Goal: Task Accomplishment & Management: Manage account settings

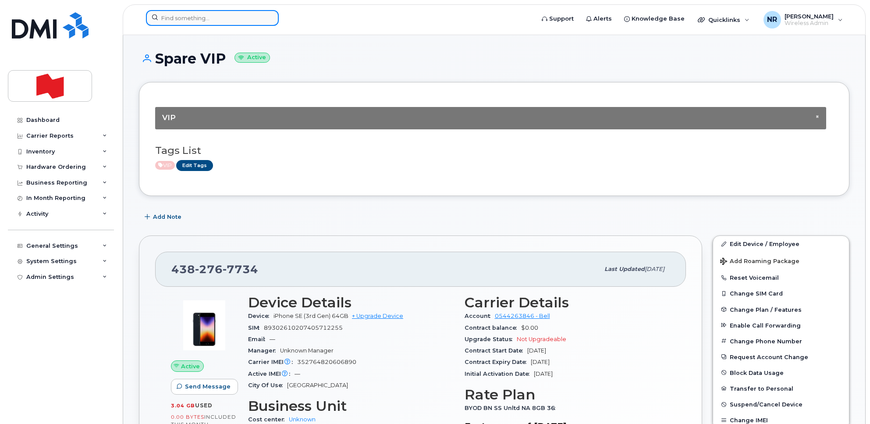
click at [191, 21] on input at bounding box center [212, 18] width 133 height 16
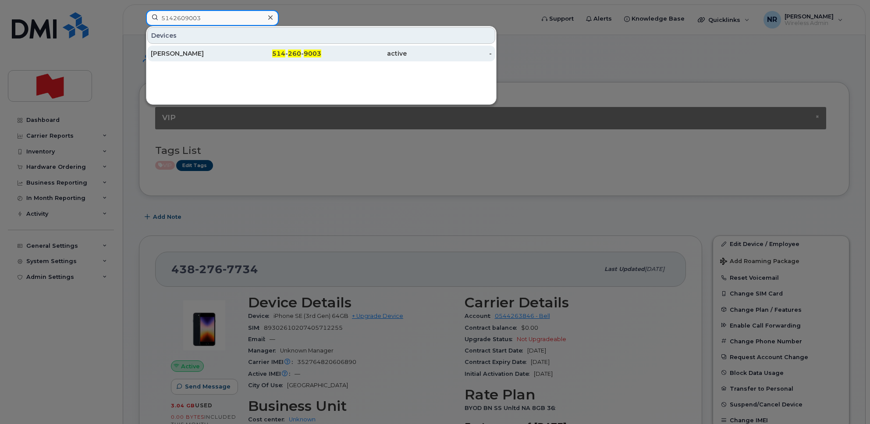
type input "5142609003"
click at [169, 48] on div "David Quintin" at bounding box center [193, 54] width 85 height 16
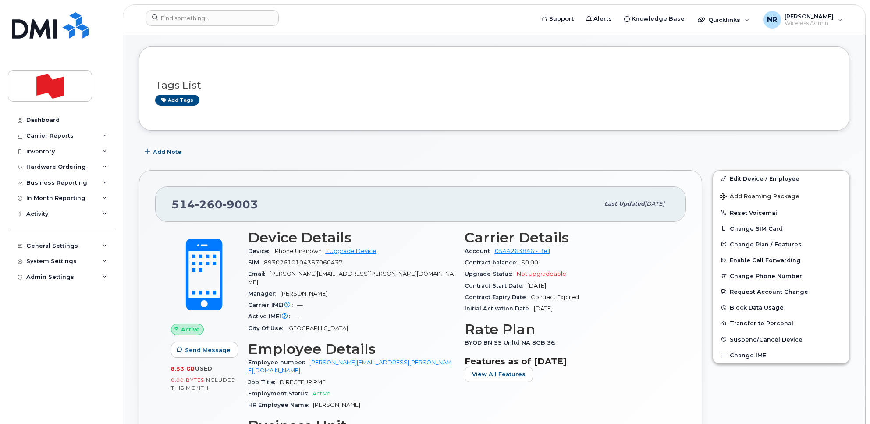
scroll to position [110, 0]
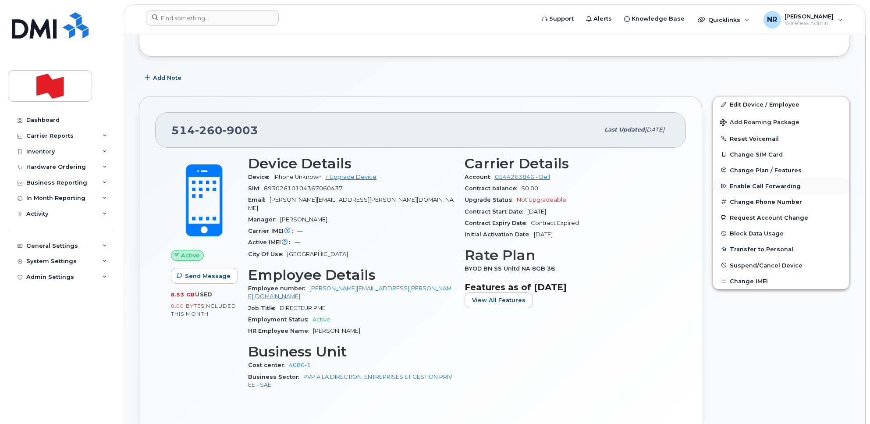
click at [742, 185] on span "Enable Call Forwarding" at bounding box center [765, 186] width 71 height 7
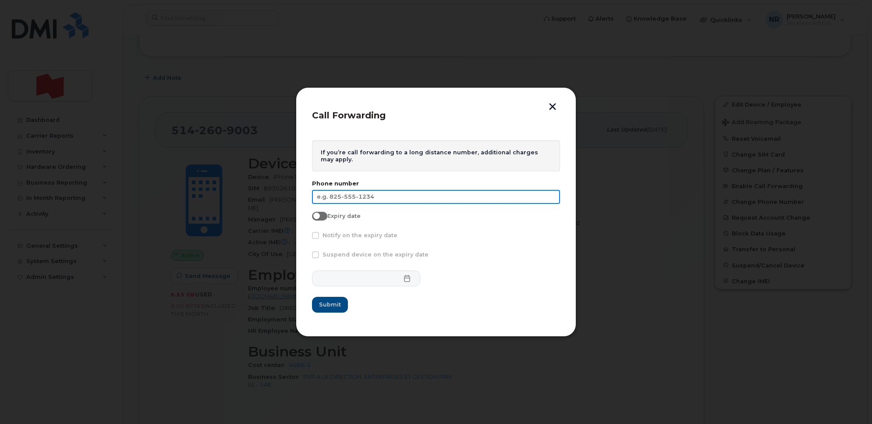
click at [362, 199] on input "text" at bounding box center [436, 197] width 248 height 14
type input "450-753-0916"
click at [320, 213] on span at bounding box center [319, 216] width 15 height 9
click at [319, 213] on input "Expiry date" at bounding box center [315, 215] width 7 height 7
checkbox input "true"
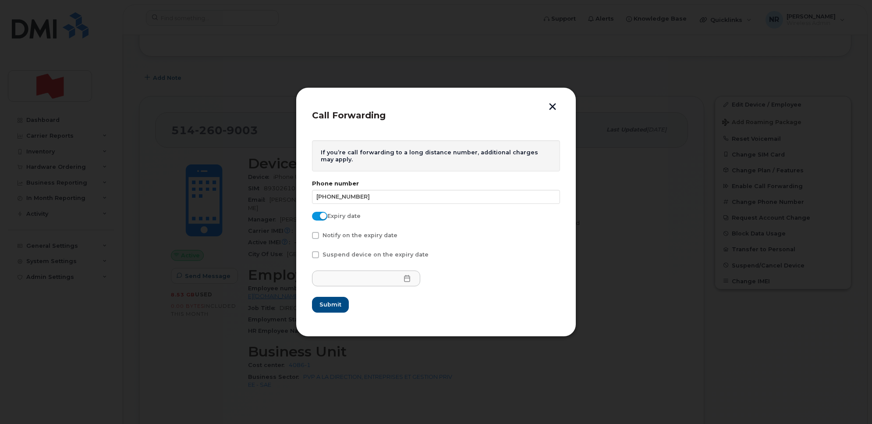
click at [317, 255] on span at bounding box center [315, 254] width 7 height 7
click at [306, 255] on input "Suspend device on the expiry date" at bounding box center [304, 253] width 4 height 4
checkbox input "true"
click at [396, 283] on input "text" at bounding box center [366, 278] width 109 height 16
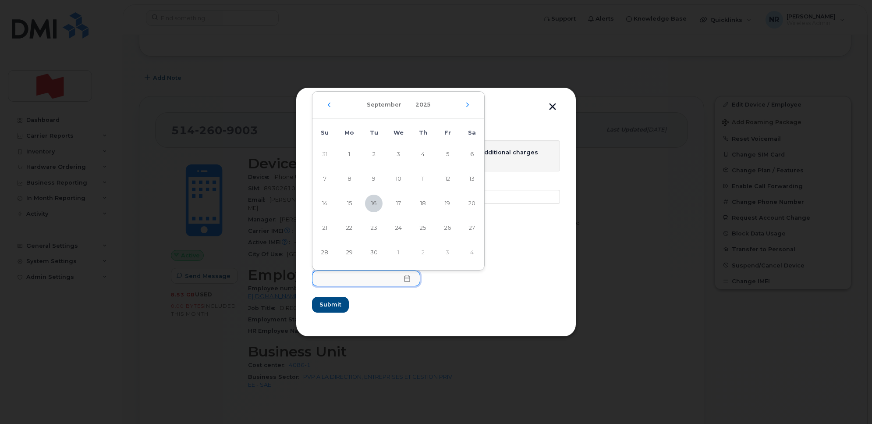
click at [404, 279] on icon at bounding box center [407, 278] width 7 height 7
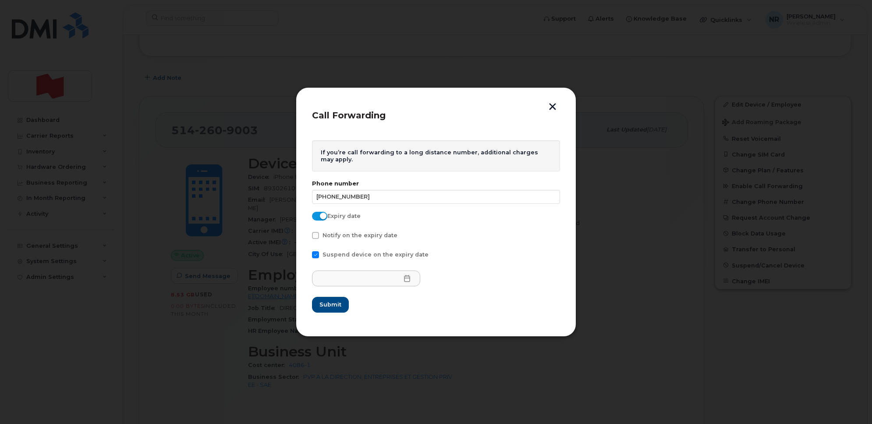
click at [404, 279] on icon at bounding box center [407, 278] width 7 height 7
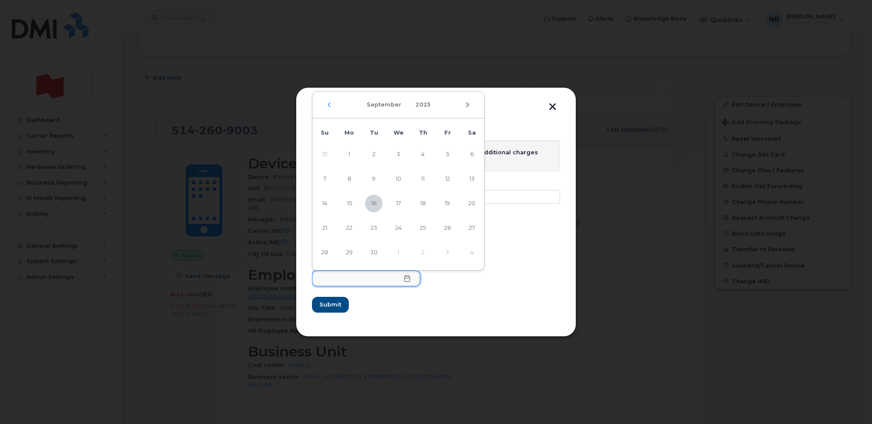
click at [469, 105] on icon "Next Month" at bounding box center [467, 104] width 5 height 7
click at [375, 205] on span "16" at bounding box center [374, 204] width 18 height 18
type input "12/16/2025"
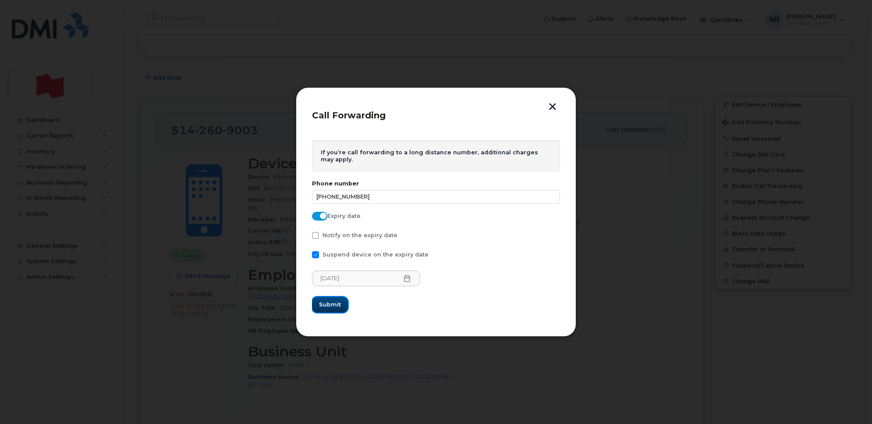
click at [323, 306] on span "Submit" at bounding box center [330, 304] width 22 height 8
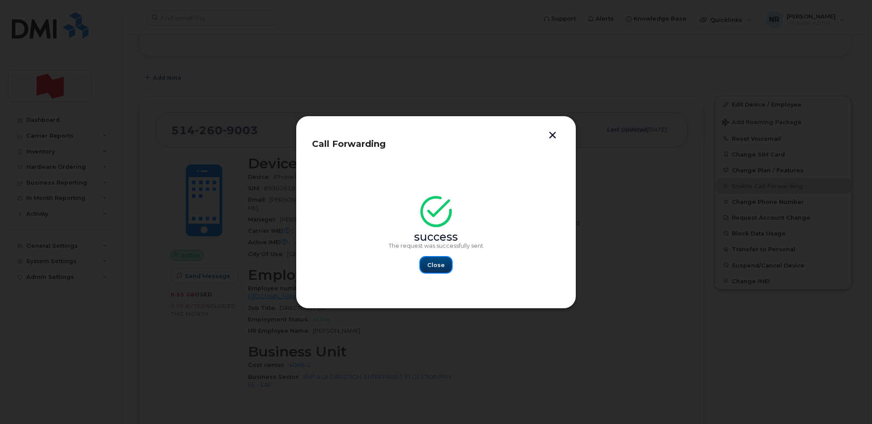
click at [440, 263] on span "Close" at bounding box center [436, 265] width 18 height 8
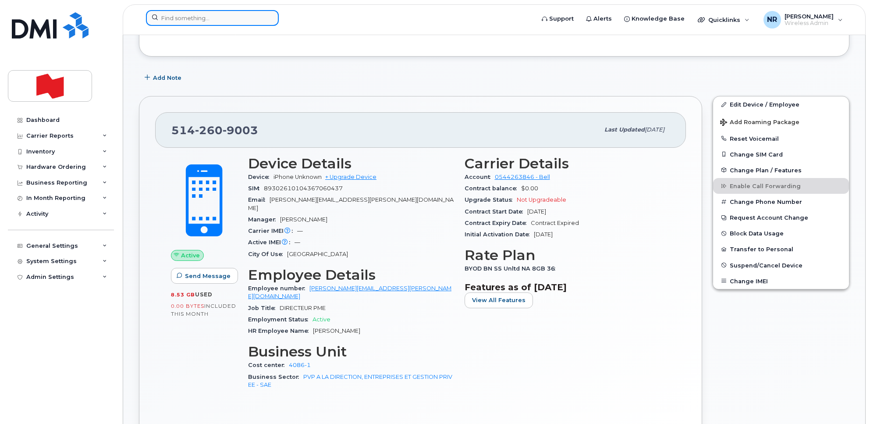
click at [222, 17] on input at bounding box center [212, 18] width 133 height 16
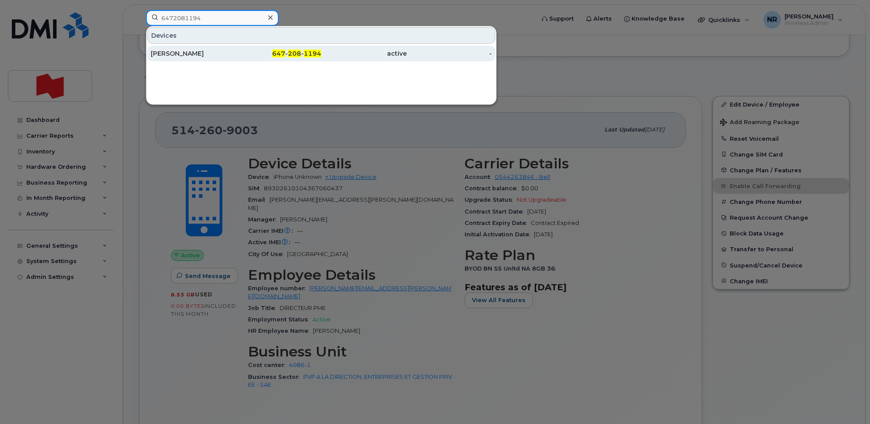
type input "6472081194"
click at [174, 58] on div "AZZA CHROUDI" at bounding box center [193, 53] width 85 height 9
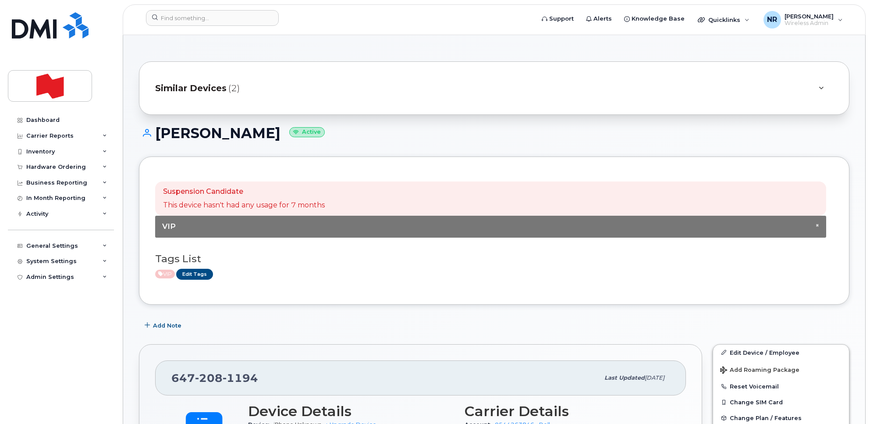
click at [193, 87] on span "Similar Devices" at bounding box center [190, 88] width 71 height 13
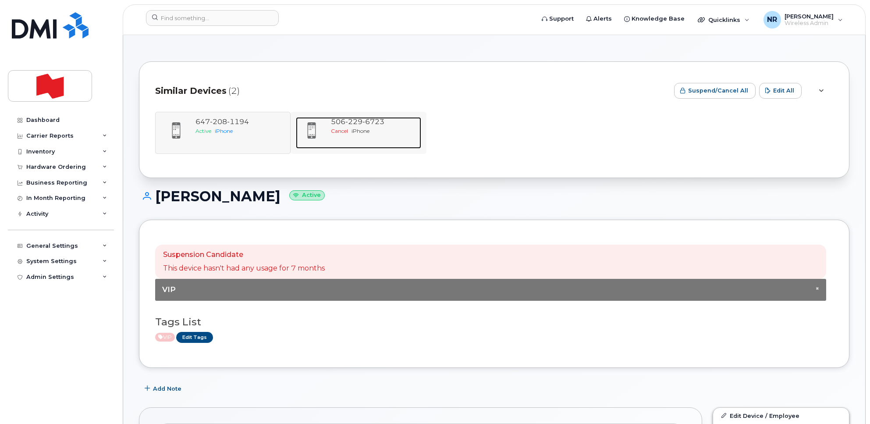
click at [348, 125] on span "229" at bounding box center [353, 121] width 17 height 8
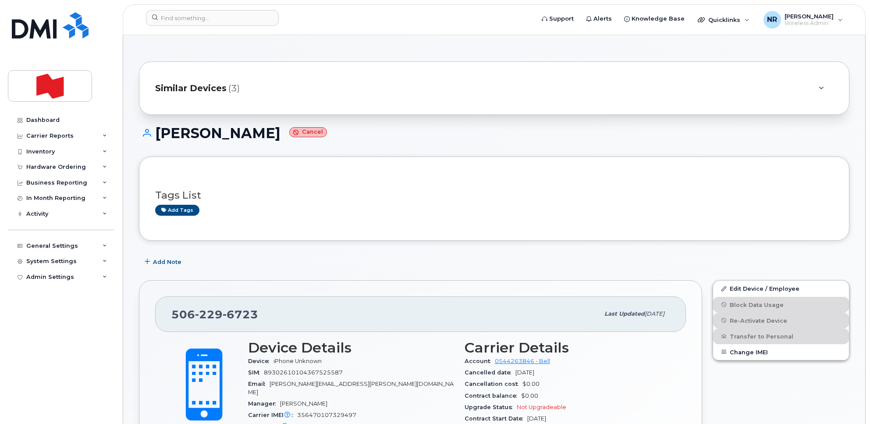
click at [201, 89] on span "Similar Devices" at bounding box center [190, 88] width 71 height 13
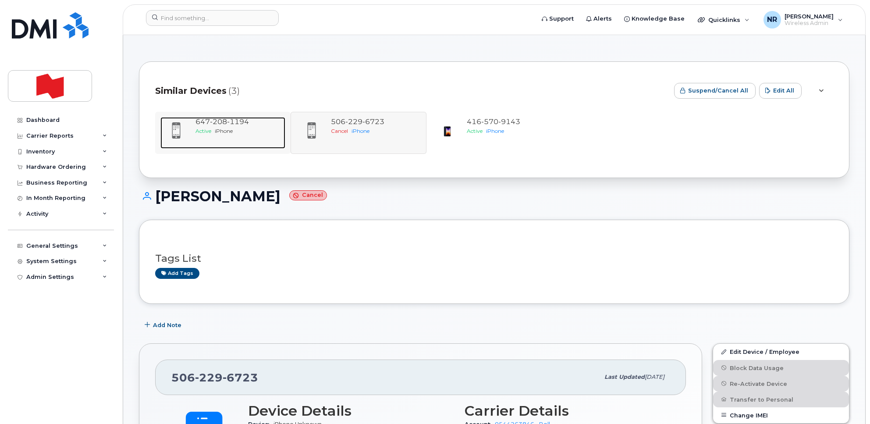
click at [224, 134] on div "Active iPhone" at bounding box center [238, 130] width 86 height 7
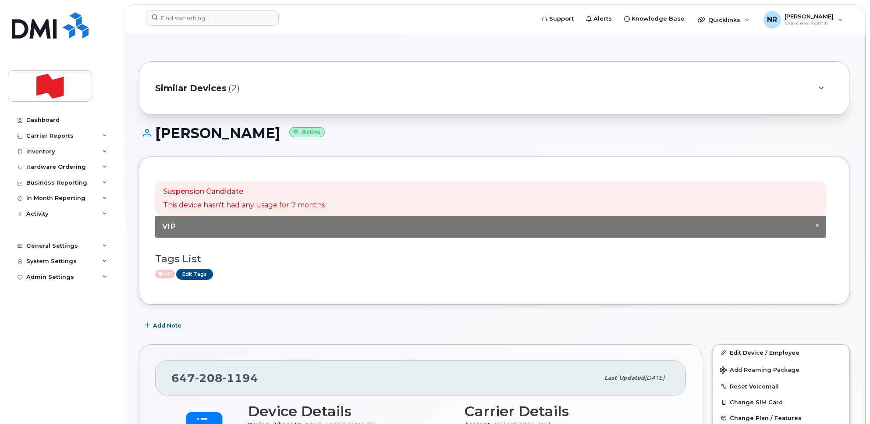
click at [210, 91] on span "Similar Devices" at bounding box center [190, 88] width 71 height 13
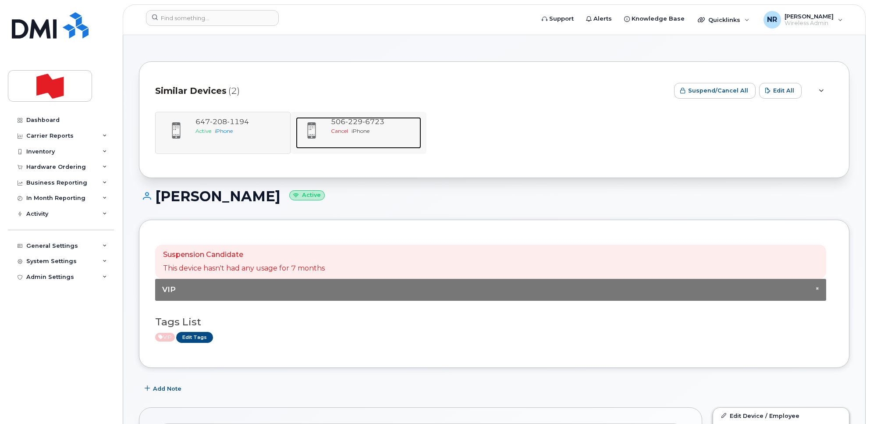
click at [371, 135] on div "506 229 6723 Cancel iPhone" at bounding box center [373, 133] width 93 height 32
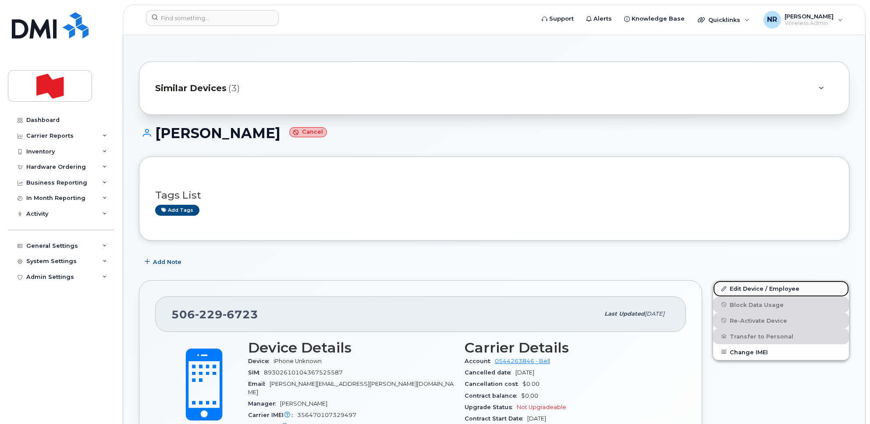
click at [750, 286] on link "Edit Device / Employee" at bounding box center [781, 289] width 136 height 16
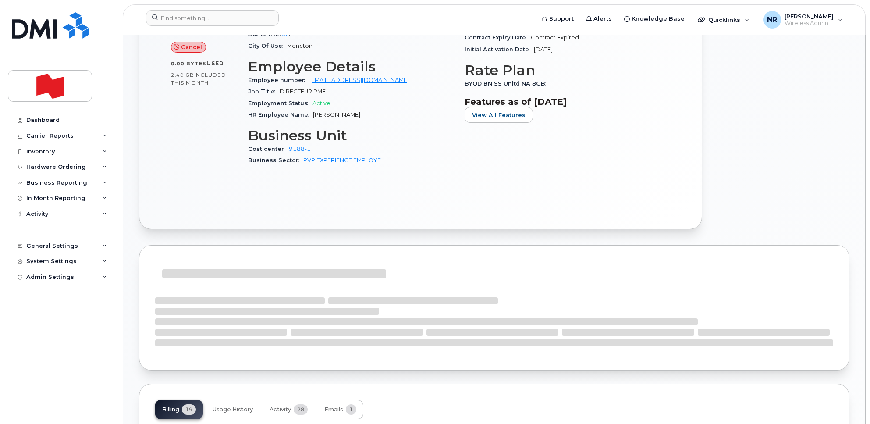
scroll to position [384, 0]
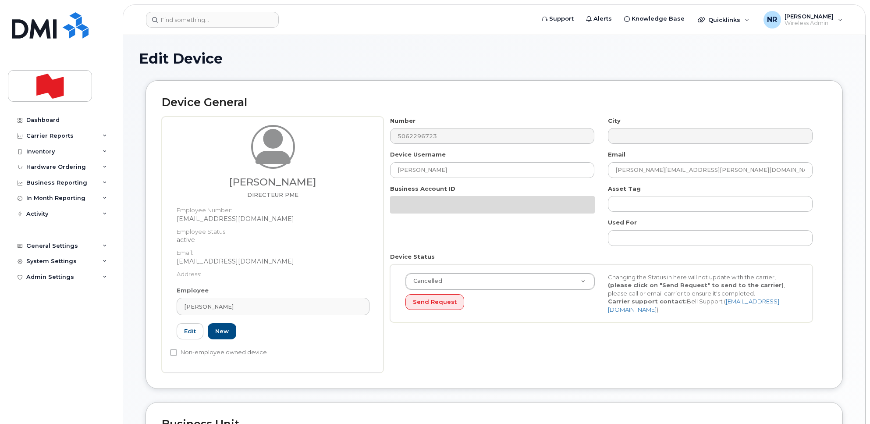
select select "22917072"
click at [362, 309] on link "[PERSON_NAME]" at bounding box center [273, 307] width 193 height 18
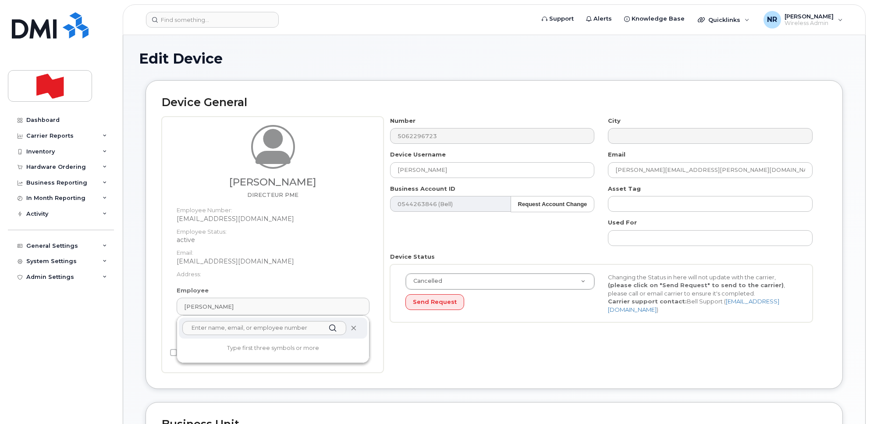
click at [352, 329] on icon at bounding box center [354, 328] width 6 height 6
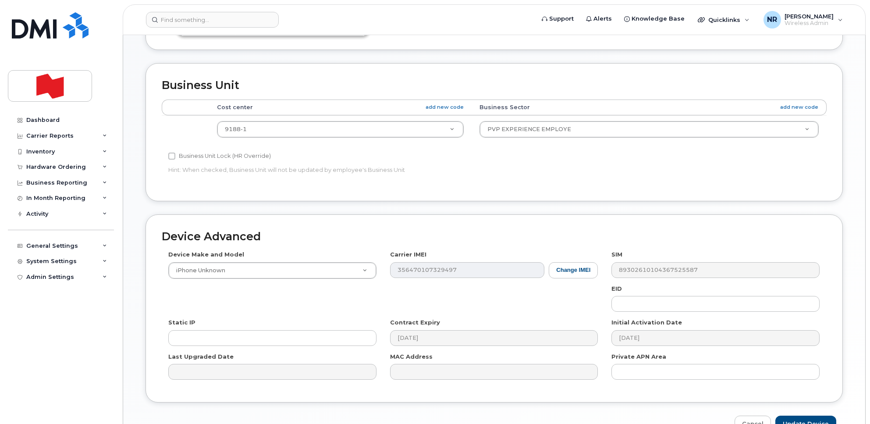
scroll to position [345, 0]
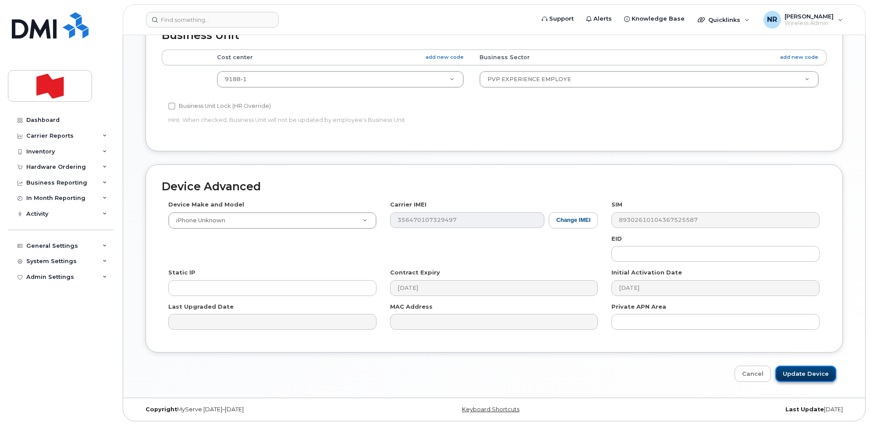
click at [803, 373] on input "Update Device" at bounding box center [805, 374] width 61 height 16
type input "Saving..."
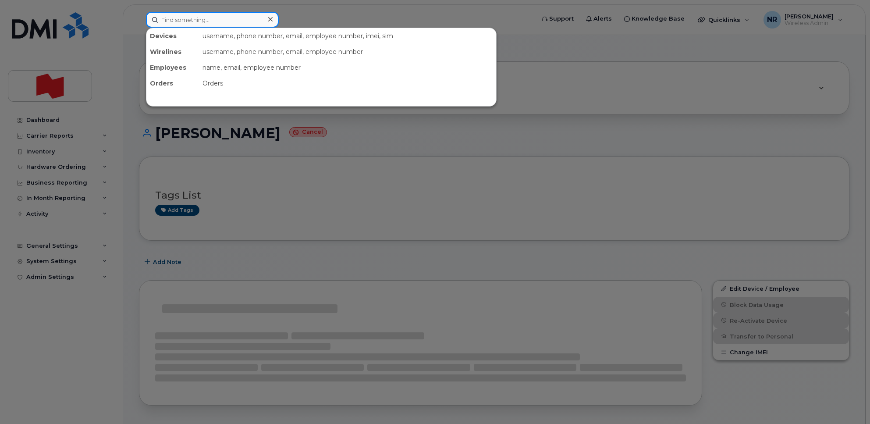
click at [192, 12] on input at bounding box center [212, 20] width 133 height 16
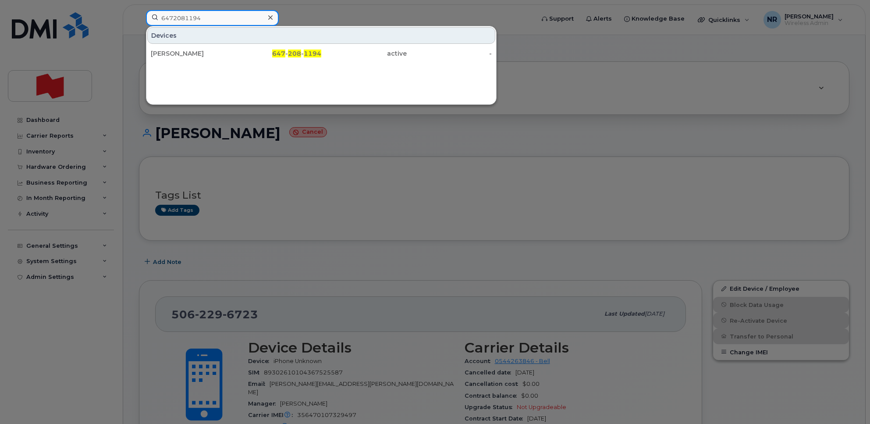
type input "6472081194"
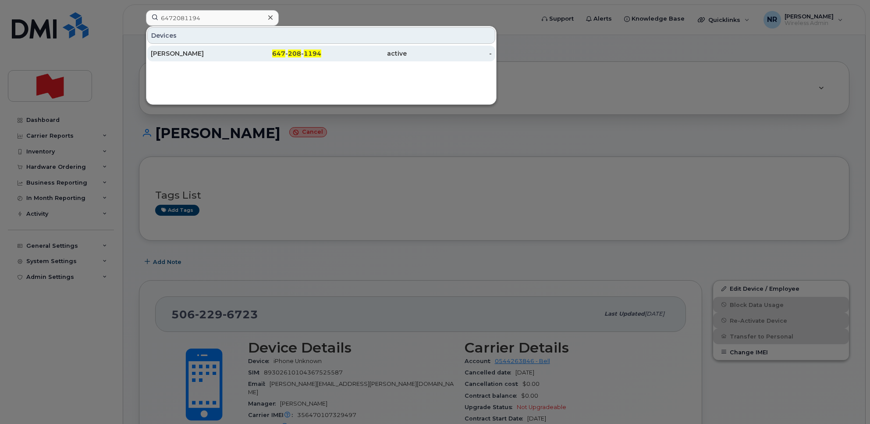
click at [169, 53] on div "AZZA CHROUDI" at bounding box center [193, 53] width 85 height 9
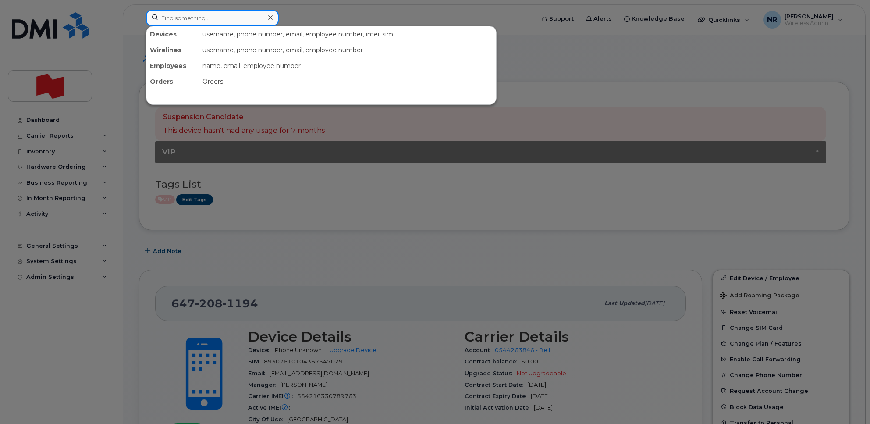
click at [217, 19] on input at bounding box center [212, 18] width 133 height 16
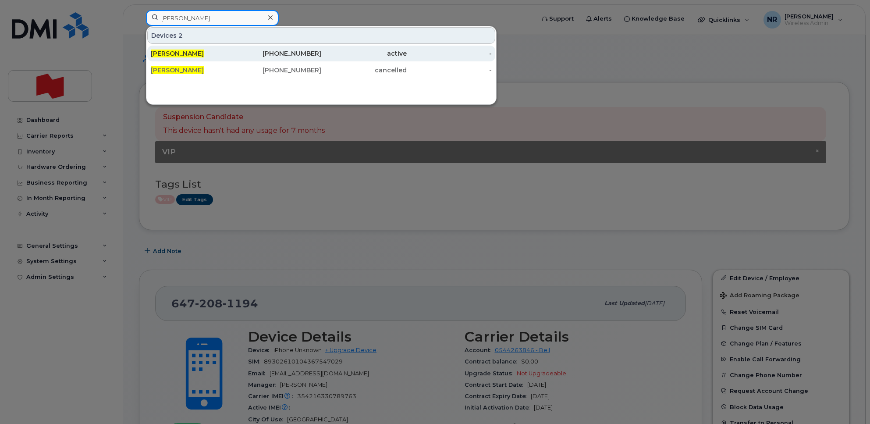
type input "[PERSON_NAME]"
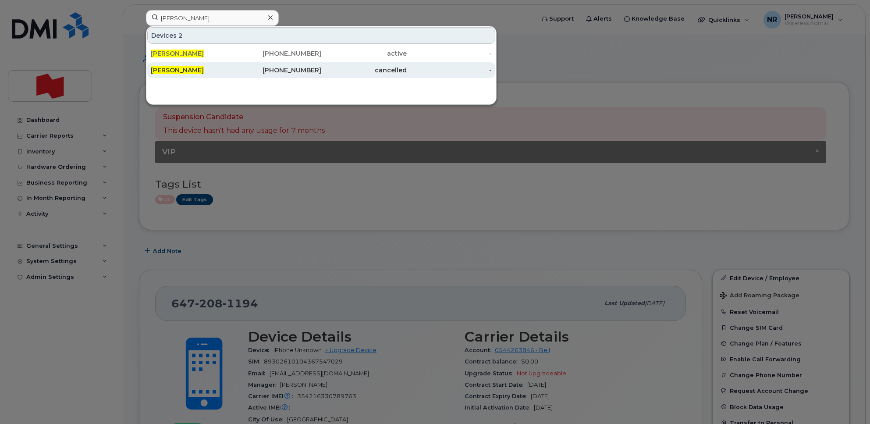
drag, startPoint x: 171, startPoint y: 56, endPoint x: 394, endPoint y: 71, distance: 222.7
click at [171, 56] on span "[PERSON_NAME]" at bounding box center [177, 54] width 53 height 8
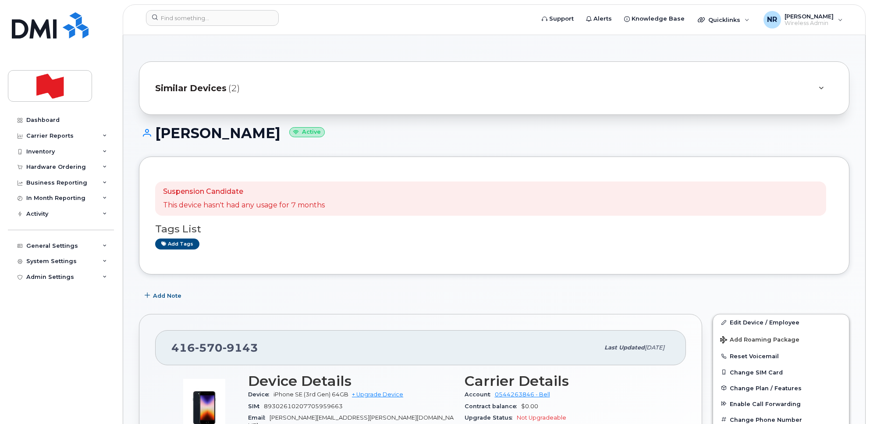
click at [211, 90] on span "Similar Devices" at bounding box center [190, 88] width 71 height 13
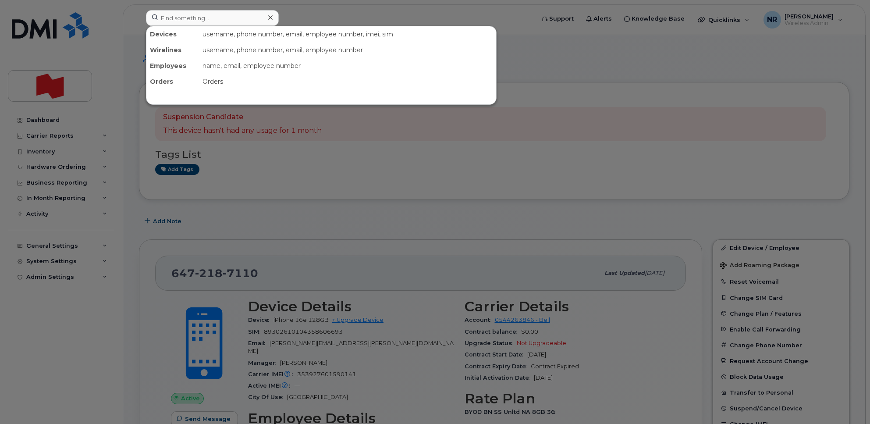
click at [221, 11] on input at bounding box center [212, 18] width 133 height 16
click at [172, 21] on input at bounding box center [212, 18] width 133 height 16
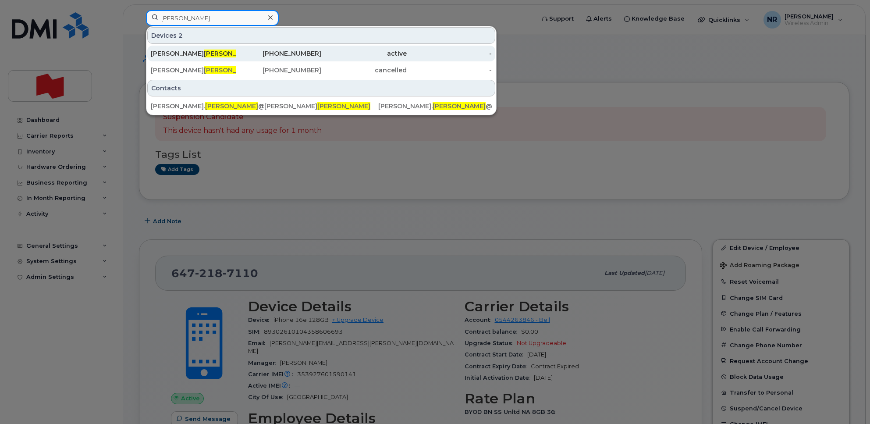
type input "gobeil"
click at [172, 57] on div "Suzanne Gobeil" at bounding box center [193, 53] width 85 height 9
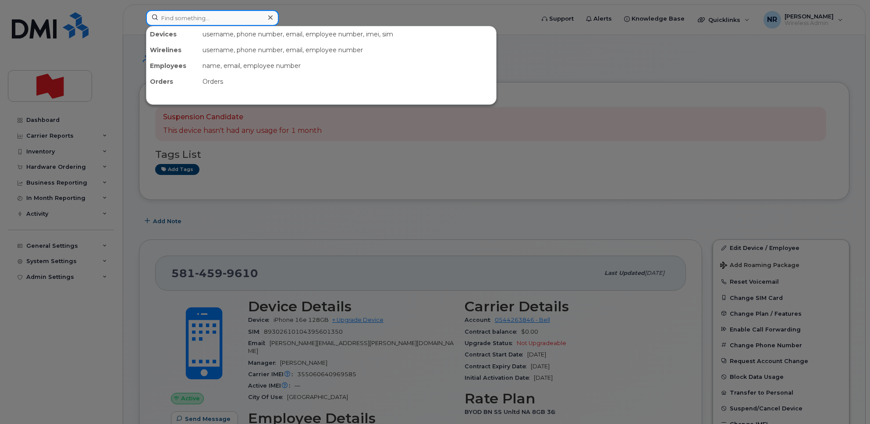
click at [213, 18] on input at bounding box center [212, 18] width 133 height 16
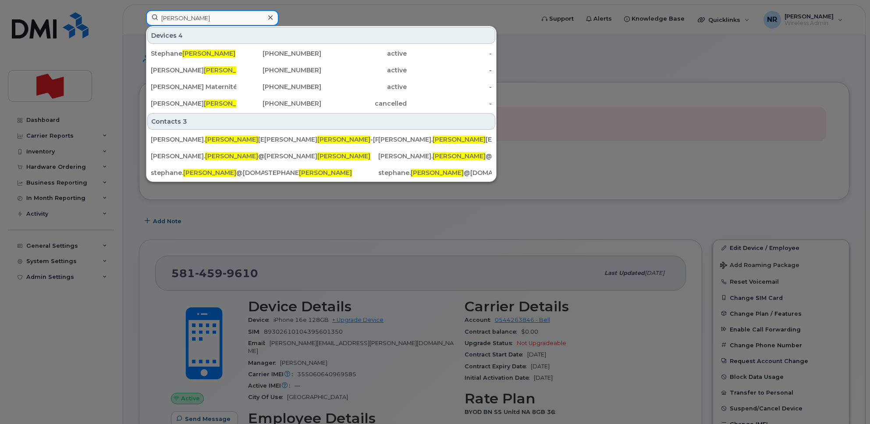
drag, startPoint x: 189, startPoint y: 21, endPoint x: 139, endPoint y: 21, distance: 50.4
click at [139, 21] on div "comeau Devices 4 Stephane Comeau 514-606-4914 active - Michele Comeau 514-298-2…" at bounding box center [337, 19] width 397 height 19
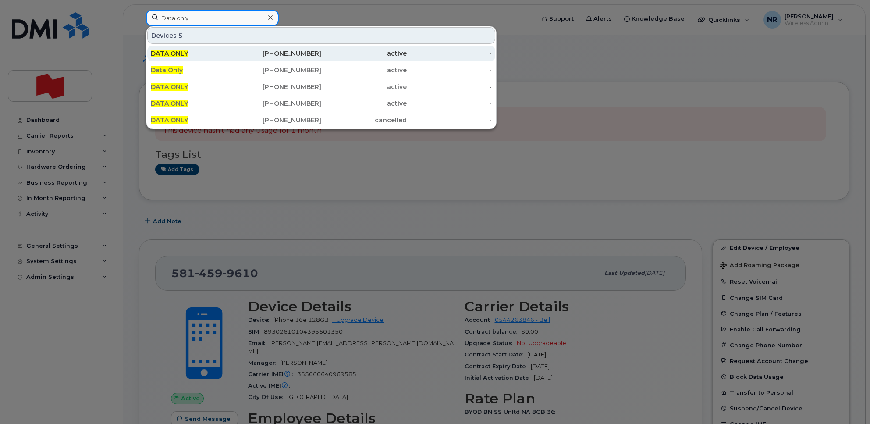
type input "Data only"
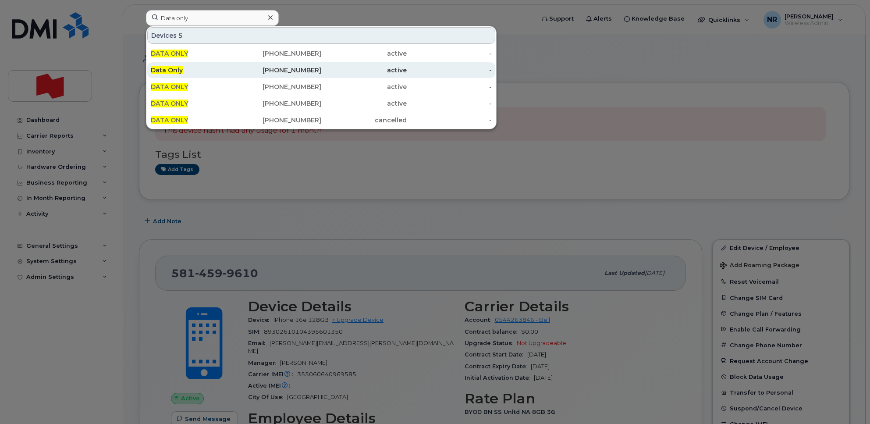
drag, startPoint x: 161, startPoint y: 56, endPoint x: 406, endPoint y: 64, distance: 245.2
click at [161, 56] on span "DATA ONLY" at bounding box center [169, 54] width 37 height 8
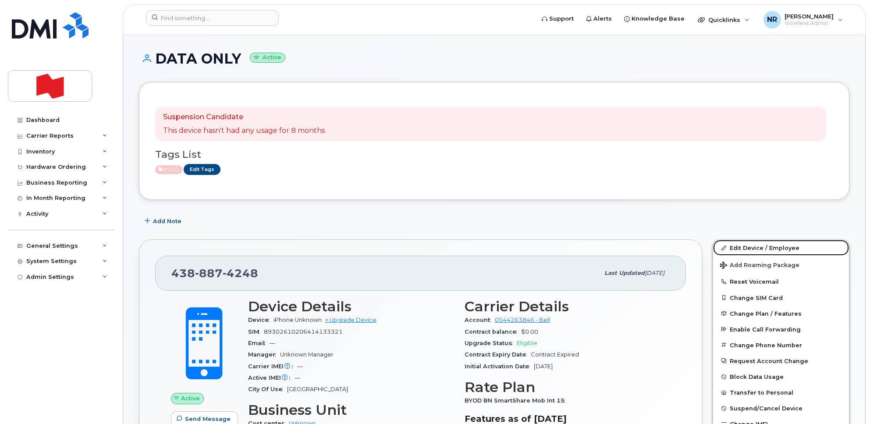
drag, startPoint x: 752, startPoint y: 246, endPoint x: 531, endPoint y: 272, distance: 222.8
click at [752, 246] on link "Edit Device / Employee" at bounding box center [781, 248] width 136 height 16
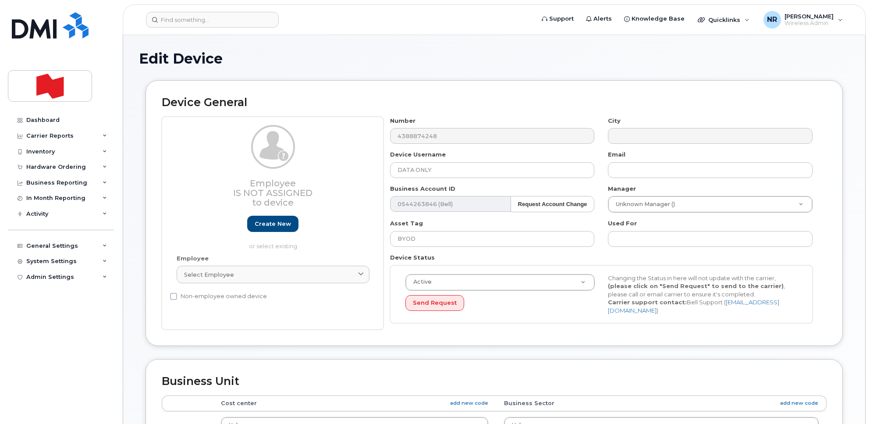
select select "22916206"
click at [235, 274] on div "Select employee" at bounding box center [273, 274] width 178 height 8
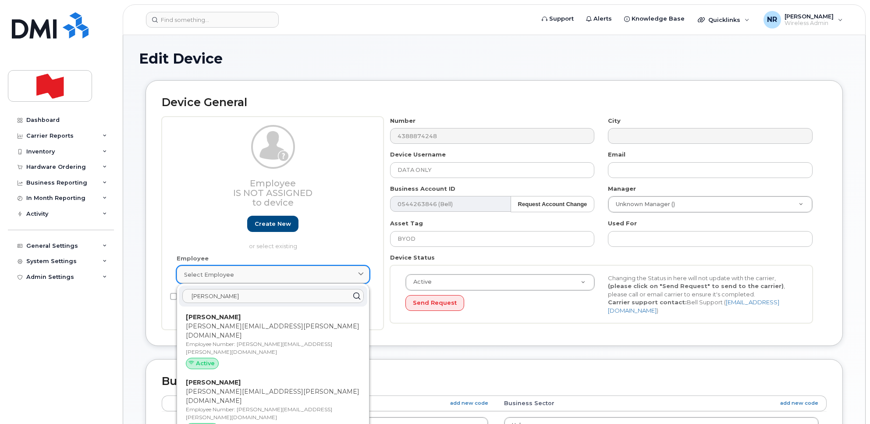
type input "[PERSON_NAME] co"
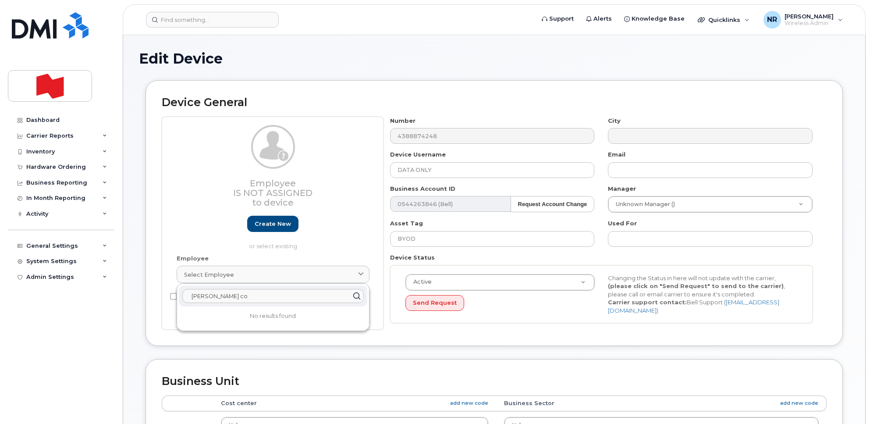
drag, startPoint x: 240, startPoint y: 299, endPoint x: 123, endPoint y: 295, distance: 117.1
click at [123, 295] on div "Edit Device Device General Employee Is not assigned to device Create new or sel…" at bounding box center [494, 389] width 742 height 708
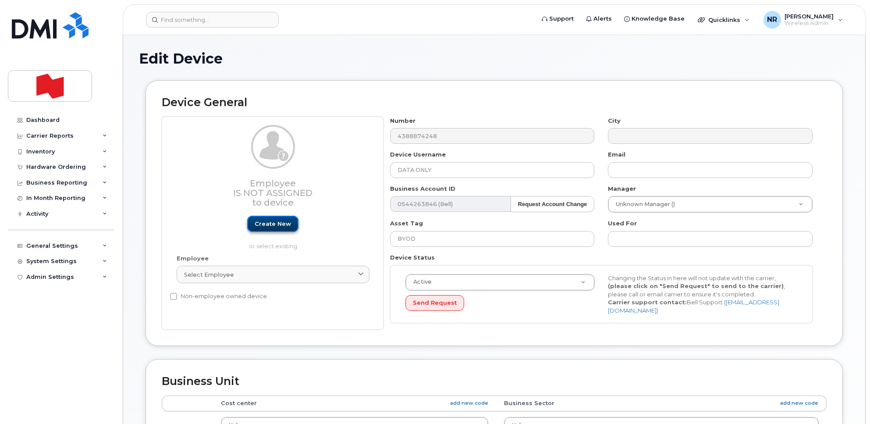
click at [290, 225] on link "Create new" at bounding box center [272, 224] width 51 height 16
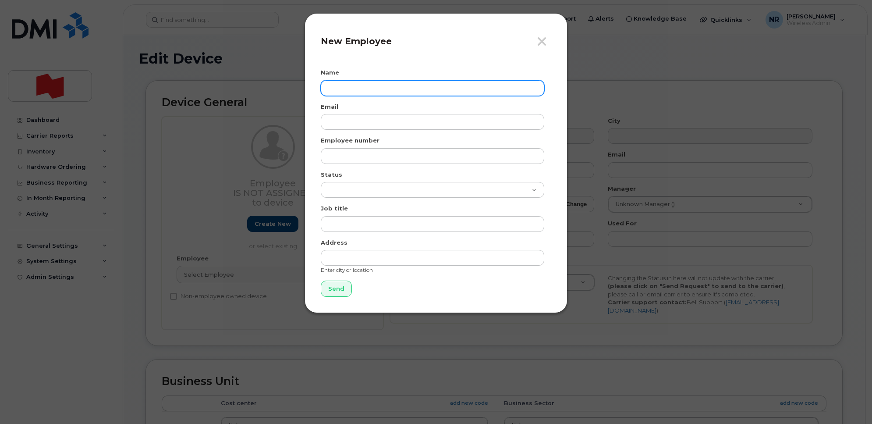
click at [375, 88] on input "text" at bounding box center [433, 88] width 224 height 16
type input "[PERSON_NAME]"
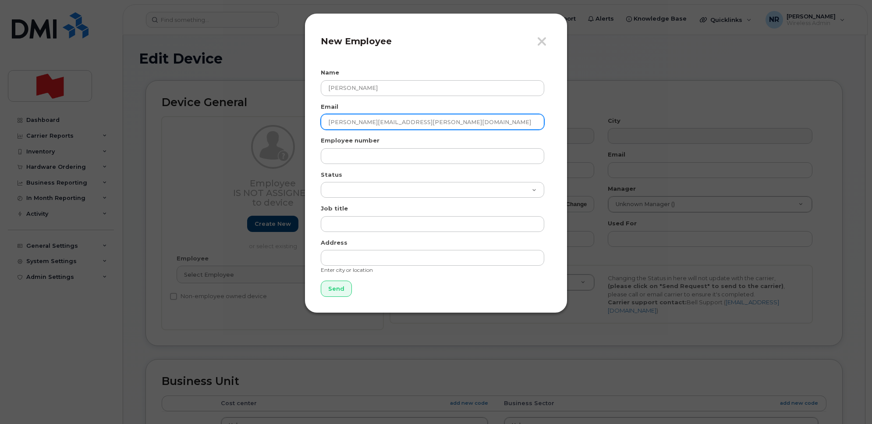
drag, startPoint x: 405, startPoint y: 125, endPoint x: 292, endPoint y: 124, distance: 112.6
click at [292, 124] on div "Close New Employee Name [PERSON_NAME] Email [EMAIL_ADDRESS][PERSON_NAME][DOMAIN…" at bounding box center [436, 212] width 872 height 424
type input "[PERSON_NAME][EMAIL_ADDRESS][PERSON_NAME][DOMAIN_NAME]"
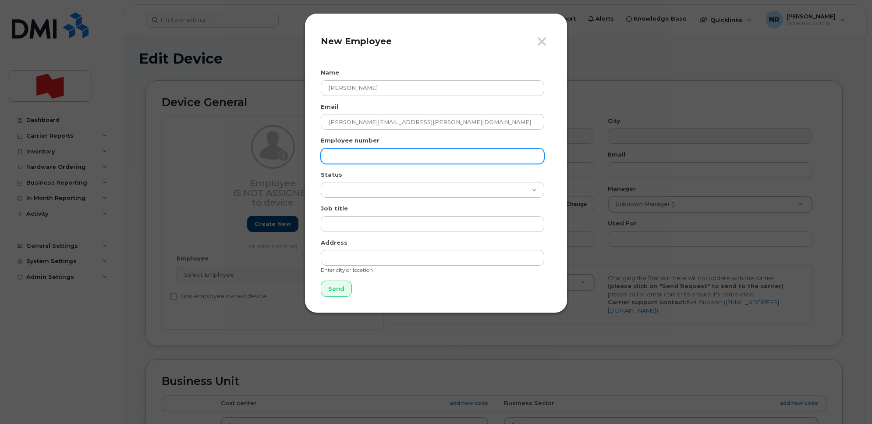
click at [352, 158] on input "text" at bounding box center [433, 156] width 224 height 16
paste input "[PERSON_NAME][EMAIL_ADDRESS][PERSON_NAME][DOMAIN_NAME]"
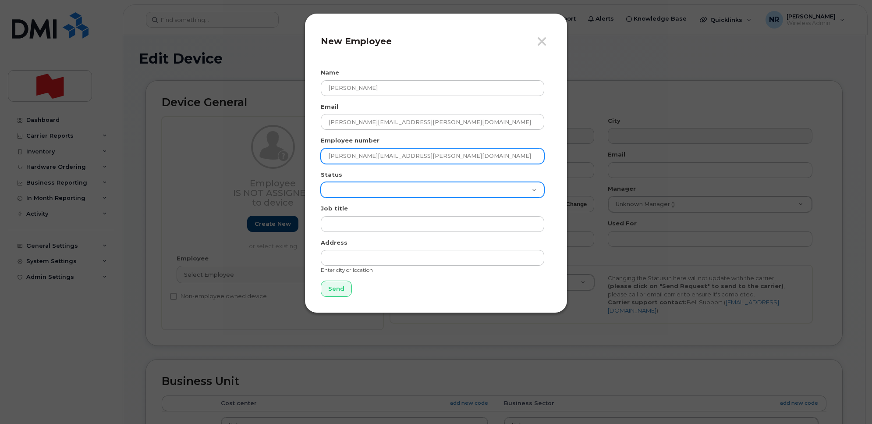
type input "[PERSON_NAME][EMAIL_ADDRESS][PERSON_NAME][DOMAIN_NAME]"
click at [343, 188] on select "Active On-Leave Long Term Short Term Maternity Leave Temp Layoff Inactive" at bounding box center [433, 190] width 224 height 16
select select "active"
click at [321, 182] on select "Active On-Leave Long Term Short Term Maternity Leave Temp Layoff Inactive" at bounding box center [433, 190] width 224 height 16
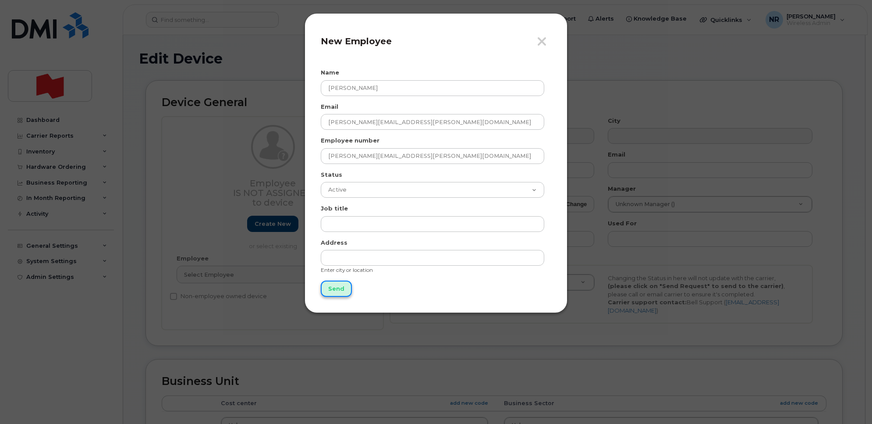
click at [338, 285] on input "Send" at bounding box center [336, 289] width 31 height 16
type input "Send"
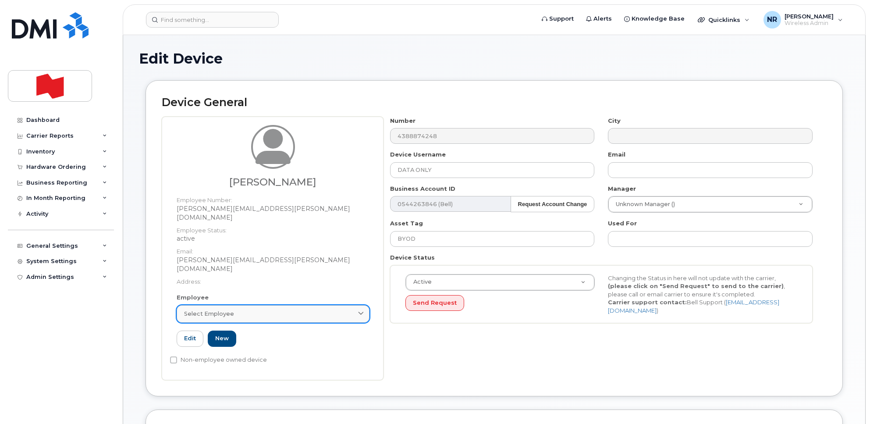
click at [217, 305] on link "Select employee" at bounding box center [273, 314] width 193 height 18
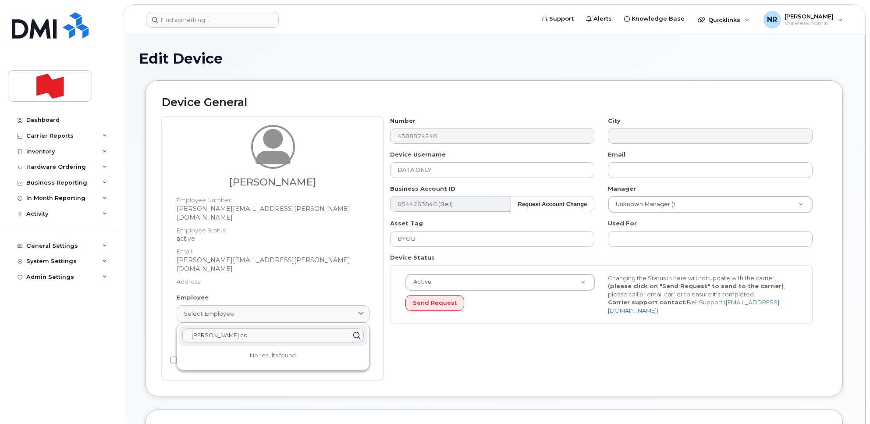
drag, startPoint x: 237, startPoint y: 314, endPoint x: 135, endPoint y: 319, distance: 102.7
click at [135, 319] on div "Edit Device Device General [PERSON_NAME] Employee Number: [PERSON_NAME][EMAIL_A…" at bounding box center [494, 414] width 742 height 759
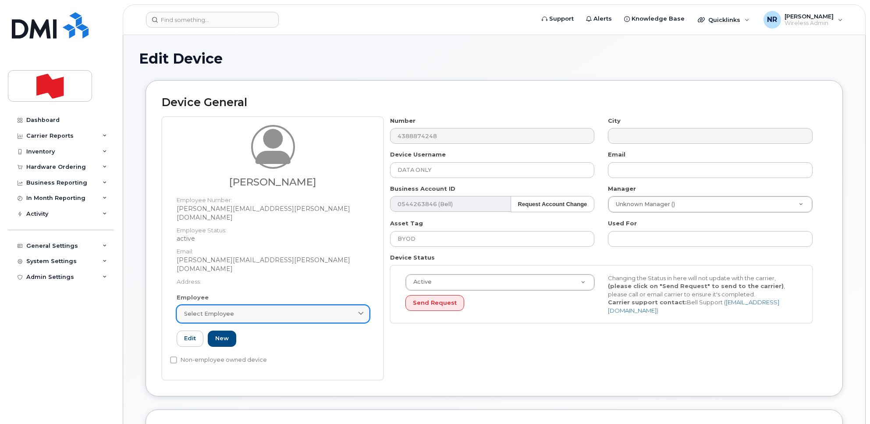
click at [227, 309] on span "Select employee" at bounding box center [209, 313] width 50 height 8
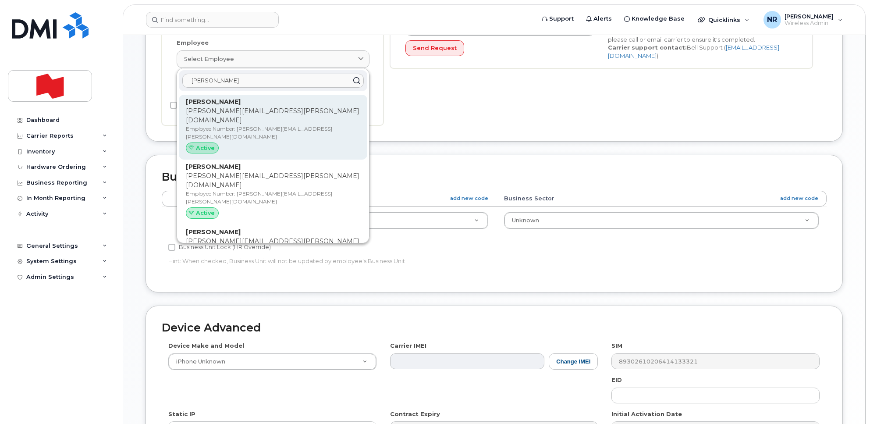
scroll to position [274, 0]
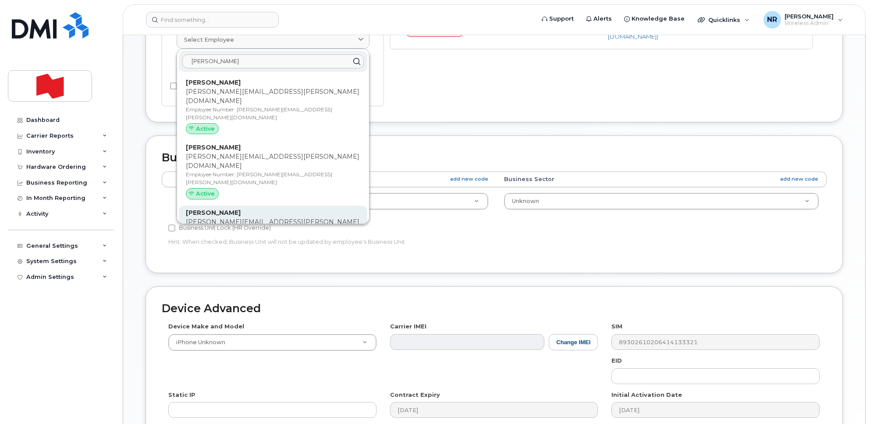
type input "[PERSON_NAME]"
drag, startPoint x: 238, startPoint y: 161, endPoint x: 475, endPoint y: 45, distance: 263.5
click at [238, 209] on strong "[PERSON_NAME]" at bounding box center [213, 213] width 55 height 8
type input "[PERSON_NAME][EMAIL_ADDRESS][PERSON_NAME][DOMAIN_NAME]"
type input "[PERSON_NAME]"
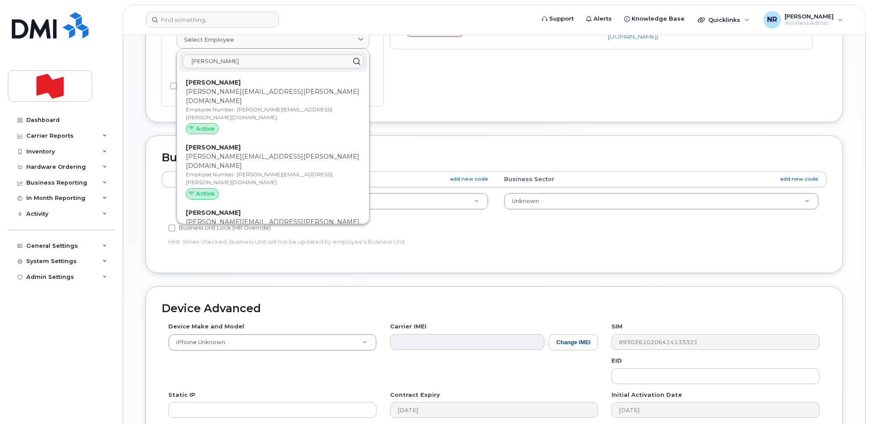
type input "[PERSON_NAME][EMAIL_ADDRESS][PERSON_NAME][DOMAIN_NAME]"
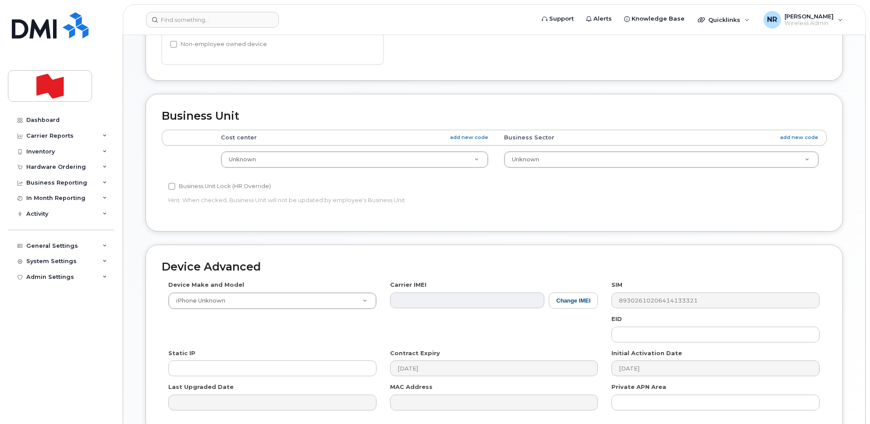
scroll to position [329, 0]
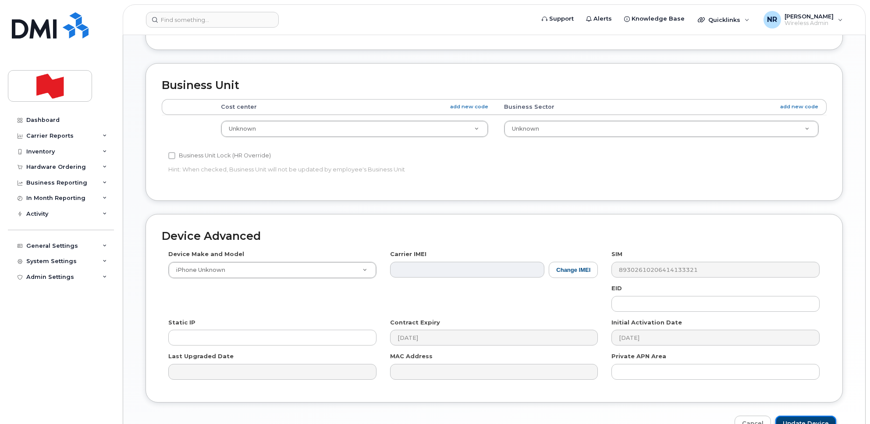
click at [809, 417] on input "Update Device" at bounding box center [805, 424] width 61 height 16
type input "Saving..."
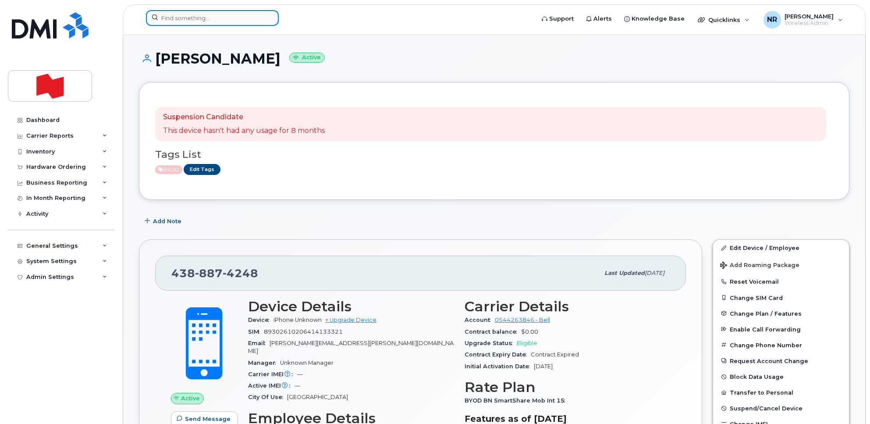
click at [213, 18] on input at bounding box center [212, 18] width 133 height 16
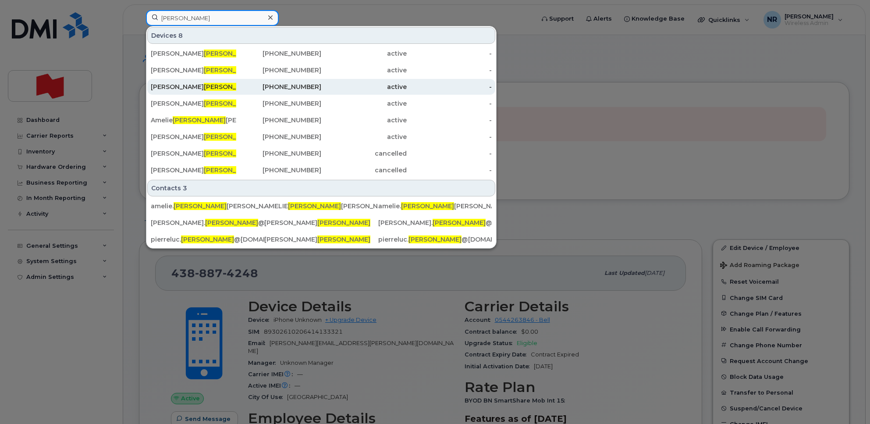
type input "lussier"
click at [180, 88] on div "Pierre Luc Lussier" at bounding box center [193, 86] width 85 height 9
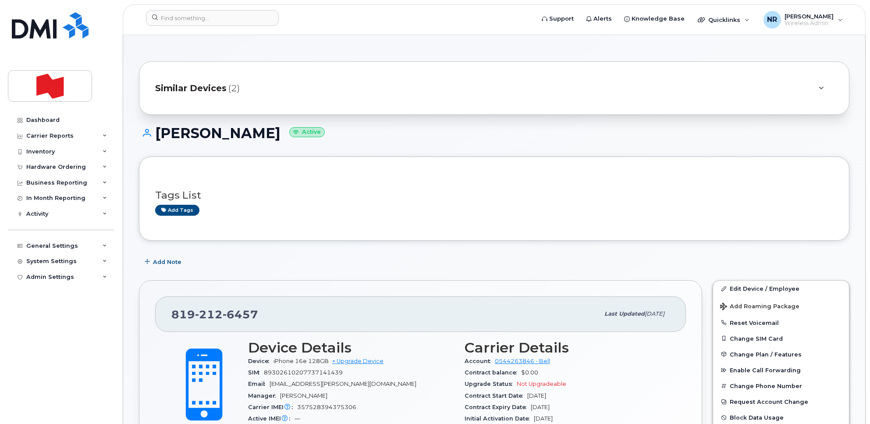
click at [195, 86] on span "Similar Devices" at bounding box center [190, 88] width 71 height 13
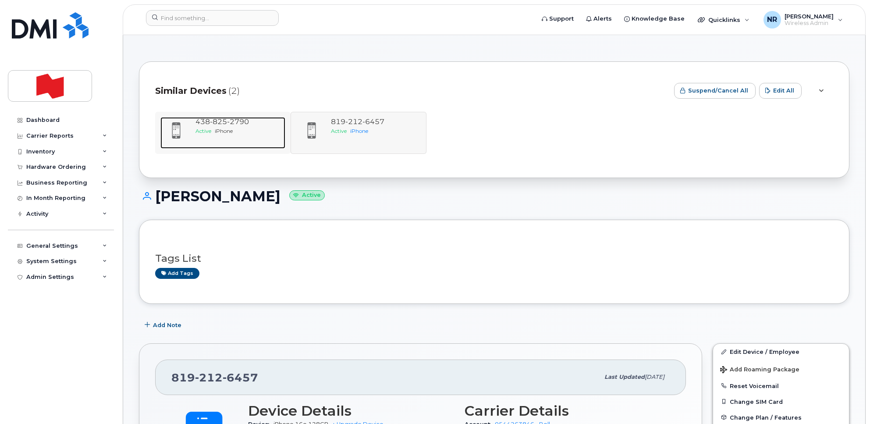
click at [216, 125] on span "825" at bounding box center [218, 121] width 17 height 8
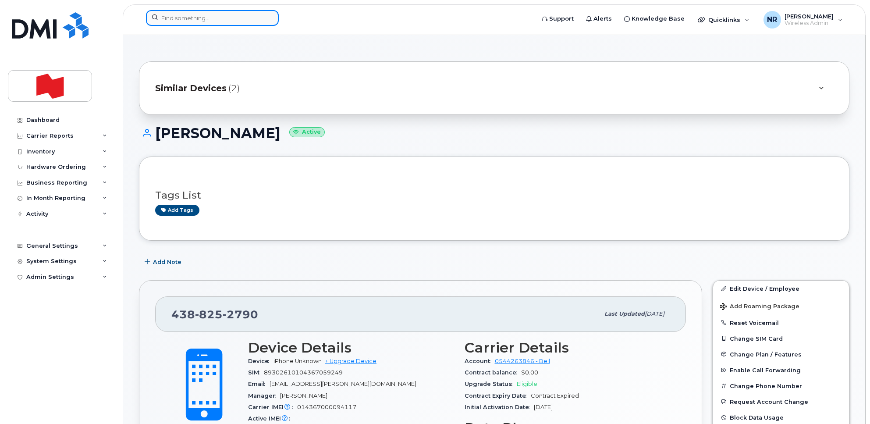
click at [191, 14] on input at bounding box center [212, 18] width 133 height 16
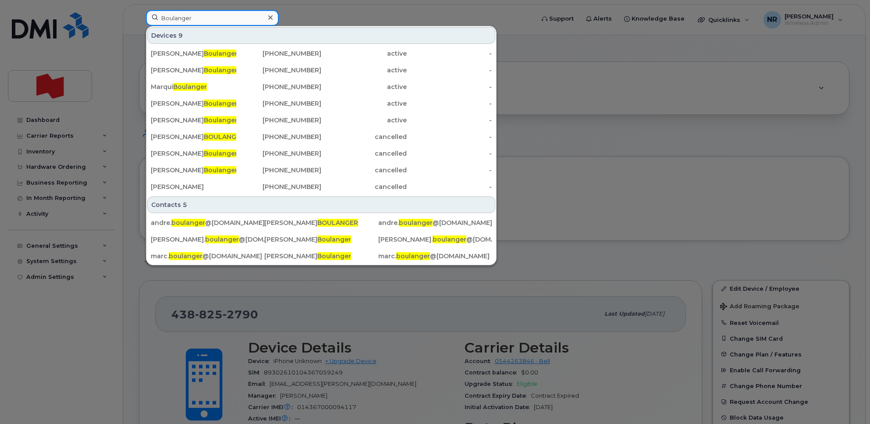
drag, startPoint x: 211, startPoint y: 15, endPoint x: 139, endPoint y: 20, distance: 72.0
click at [139, 20] on div "Boulanger Devices 9 [PERSON_NAME] [PHONE_NUMBER] active - [PERSON_NAME] [PHONE_…" at bounding box center [337, 19] width 397 height 19
type input "Boulanger"
click at [271, 18] on icon at bounding box center [270, 17] width 4 height 7
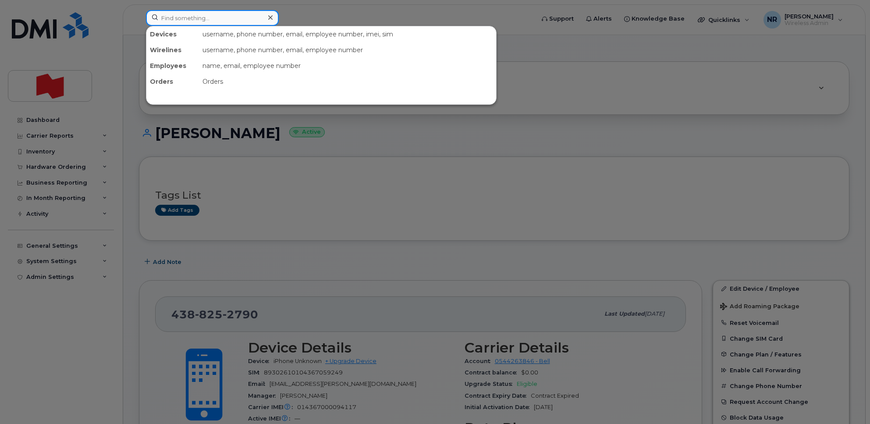
click at [196, 21] on input at bounding box center [212, 18] width 133 height 16
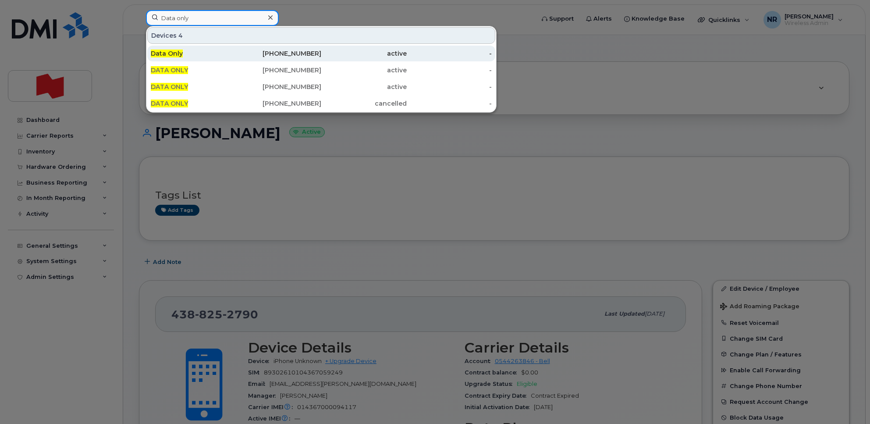
type input "Data only"
click at [167, 51] on span "Data Only" at bounding box center [167, 54] width 32 height 8
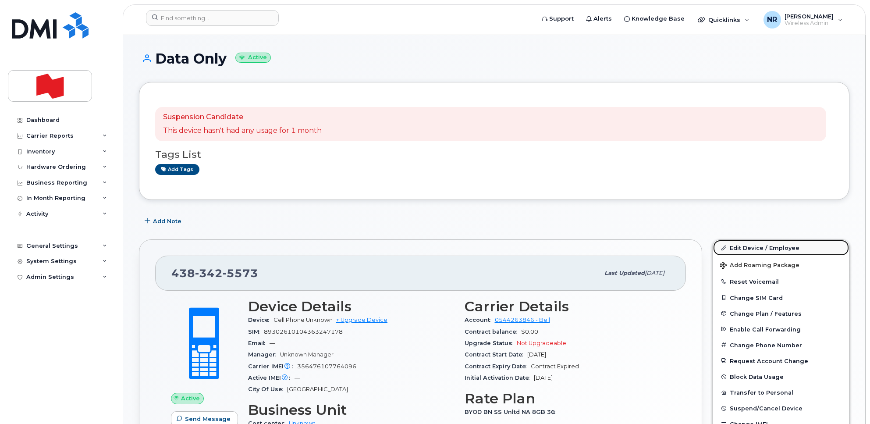
click at [755, 248] on link "Edit Device / Employee" at bounding box center [781, 248] width 136 height 16
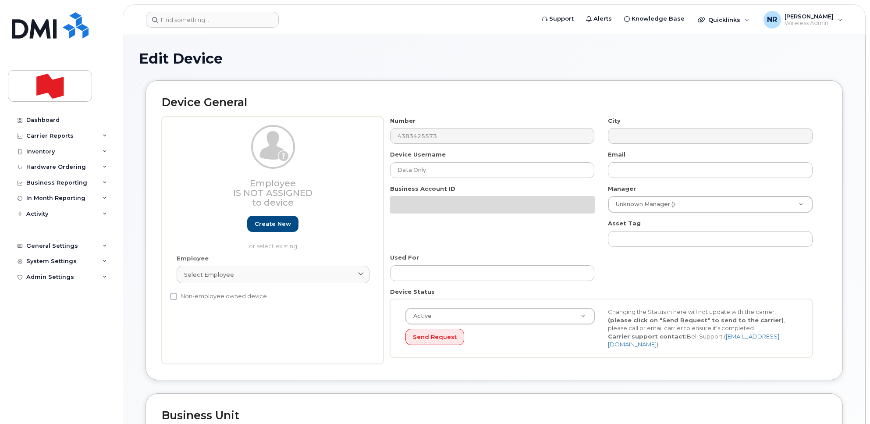
select select "22916206"
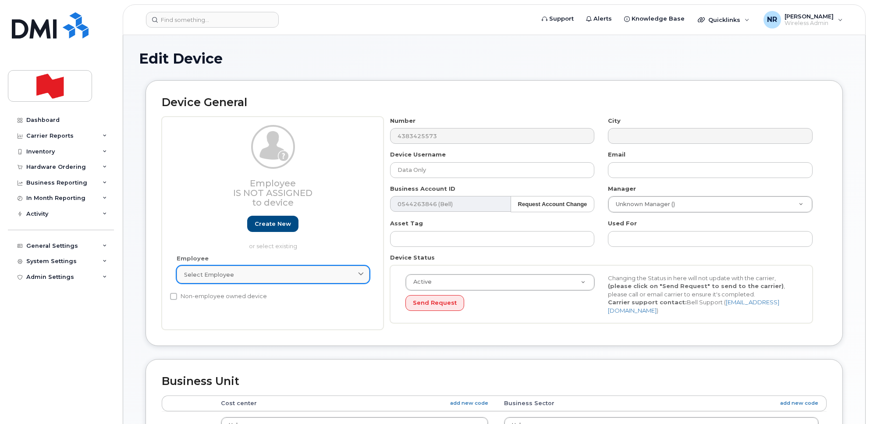
click at [242, 272] on div "Select employee" at bounding box center [273, 274] width 178 height 8
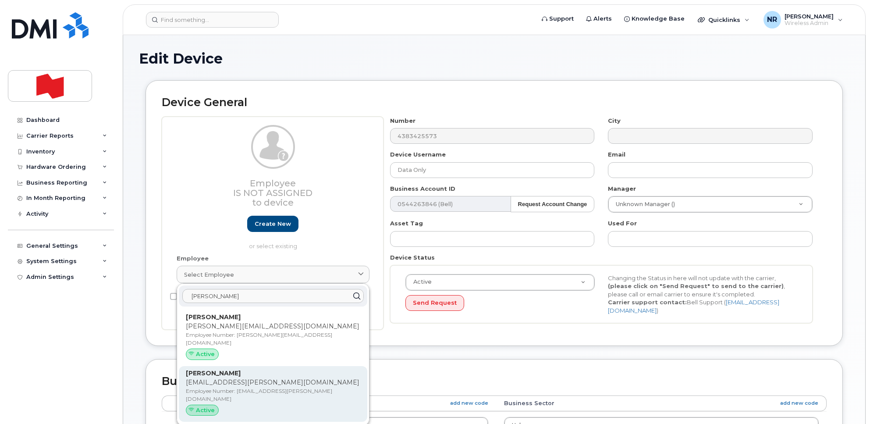
type input "andre bou"
click at [233, 387] on p "Employee Number: andre.boulanger@bnc.ca" at bounding box center [273, 395] width 174 height 16
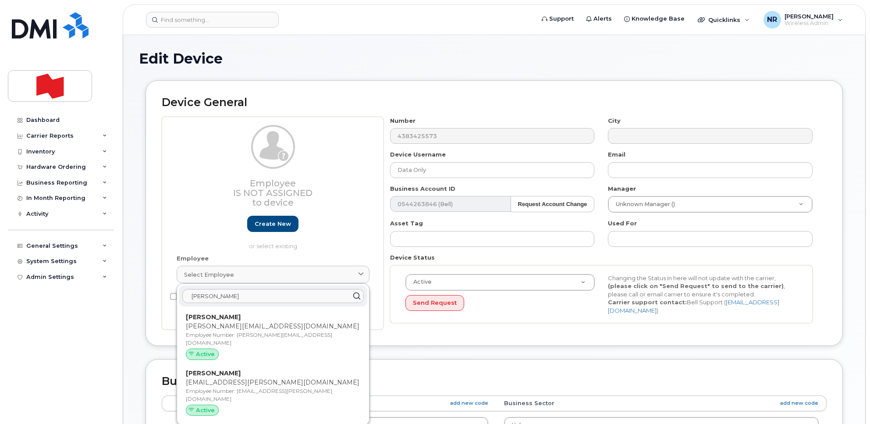
type input "andre.boulanger@bnc.ca"
type input "ANDRE BOULANGER"
type input "andre.boulanger@bnc.ca"
type input "22916643"
select select "22917077"
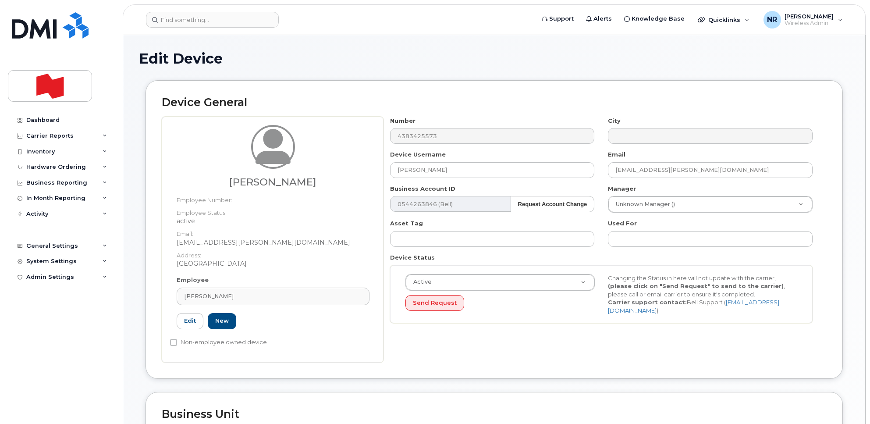
scroll to position [382, 0]
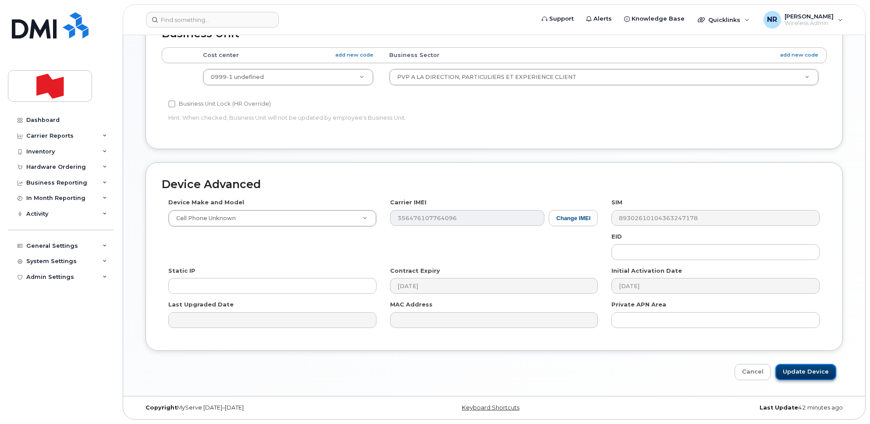
click at [797, 374] on input "Update Device" at bounding box center [805, 372] width 61 height 16
type input "Saving..."
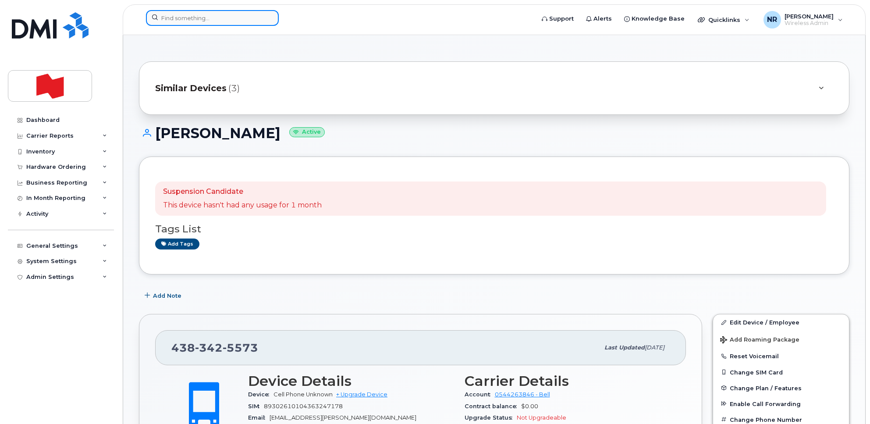
click at [212, 18] on input at bounding box center [212, 18] width 133 height 16
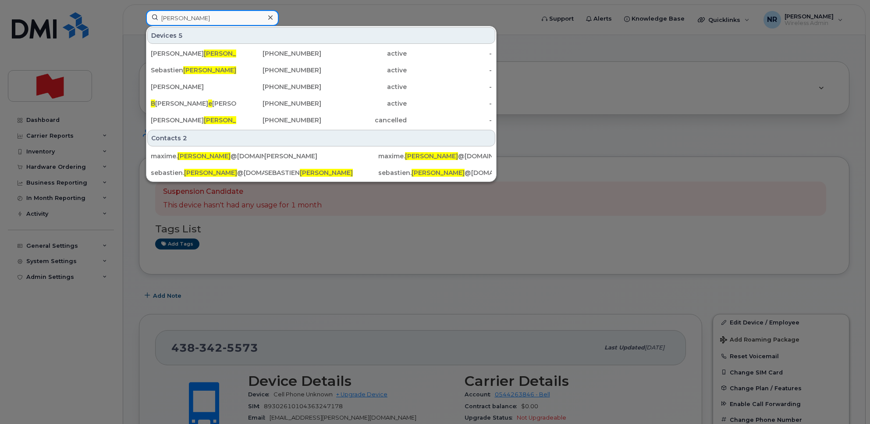
drag, startPoint x: 205, startPoint y: 22, endPoint x: 87, endPoint y: 22, distance: 118.3
click at [139, 22] on div "[PERSON_NAME] Devices 5 [PERSON_NAME] [PHONE_NUMBER] active - [PERSON_NAME] [PH…" at bounding box center [337, 19] width 397 height 19
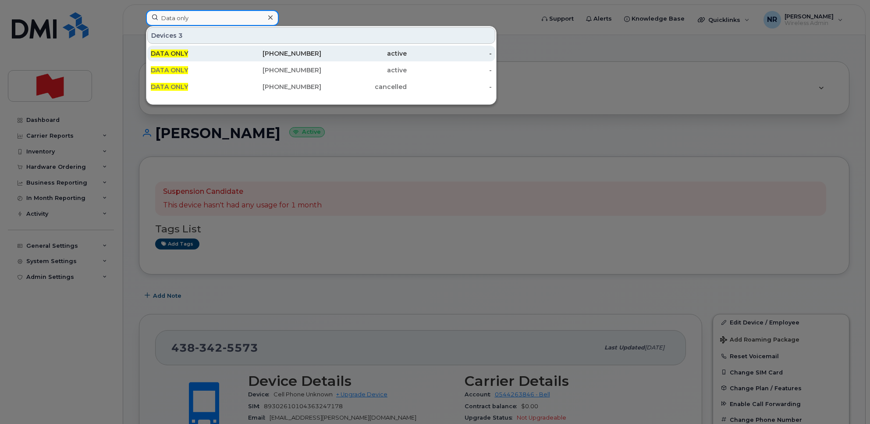
type input "Data only"
click at [167, 55] on span "DATA ONLY" at bounding box center [169, 54] width 37 height 8
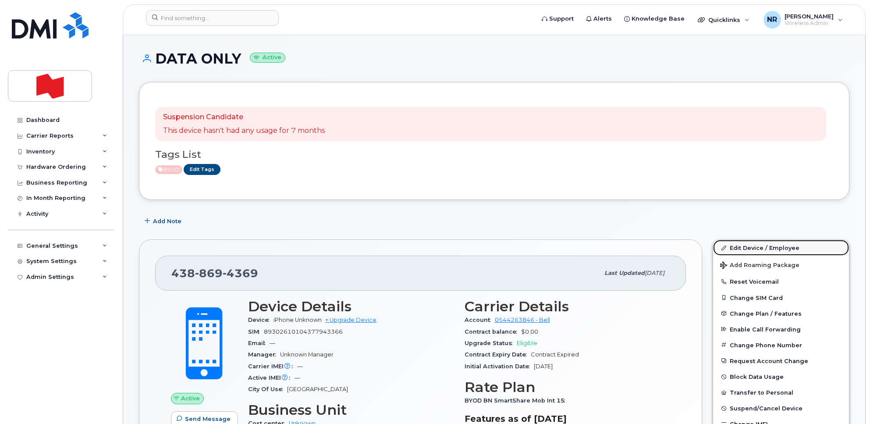
click at [754, 246] on link "Edit Device / Employee" at bounding box center [781, 248] width 136 height 16
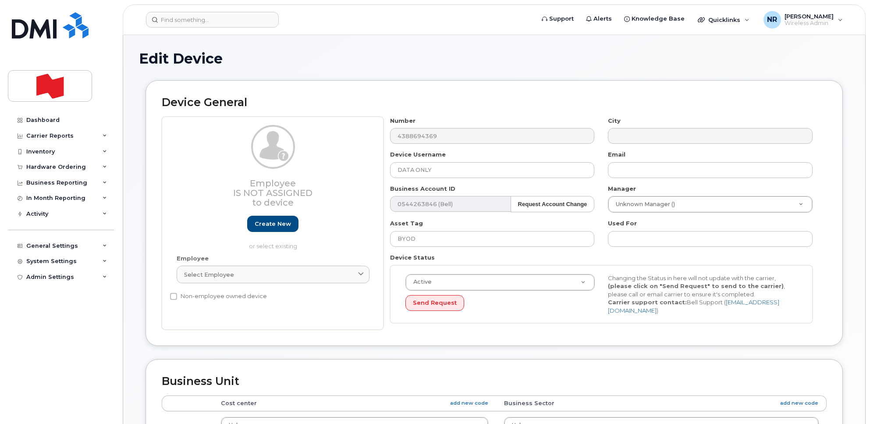
select select "22916206"
click at [261, 273] on div "Select employee" at bounding box center [273, 274] width 178 height 8
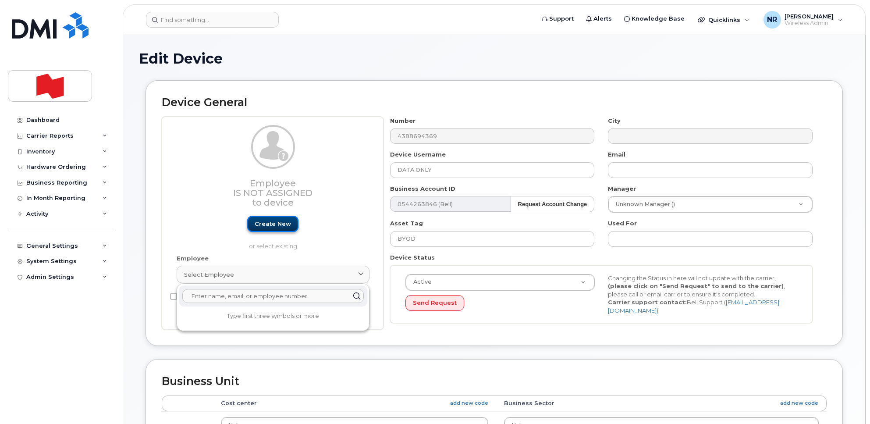
click at [264, 229] on link "Create new" at bounding box center [272, 224] width 51 height 16
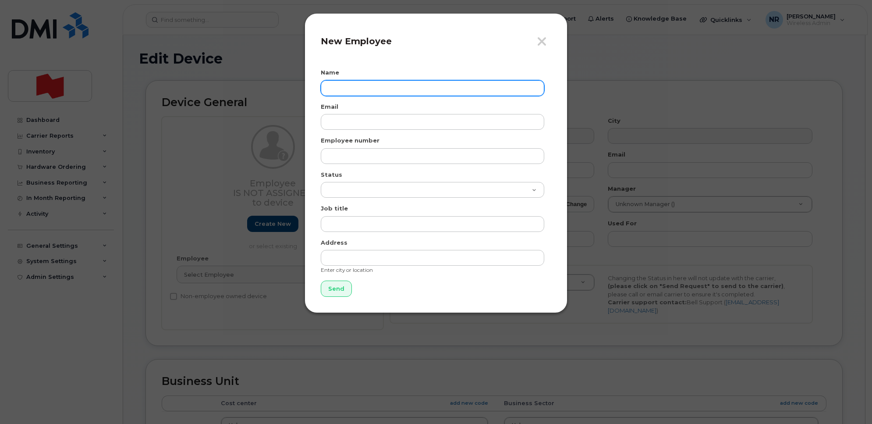
click at [352, 84] on input "text" at bounding box center [433, 88] width 224 height 16
type input "Franceska Bedard"
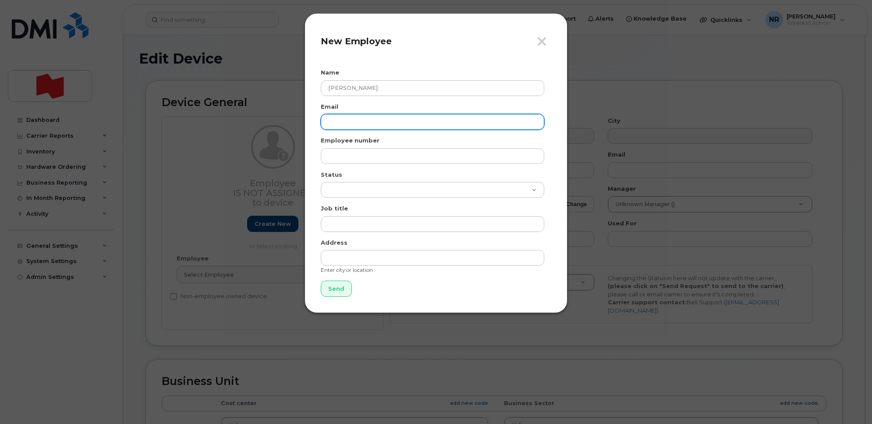
click at [357, 124] on input "email" at bounding box center [433, 122] width 224 height 16
drag, startPoint x: 418, startPoint y: 125, endPoint x: 277, endPoint y: 126, distance: 140.7
click at [277, 126] on div "Close New Employee Name Franceska Bedard Email franceska.bedard@bnc.ca Employee…" at bounding box center [436, 212] width 872 height 424
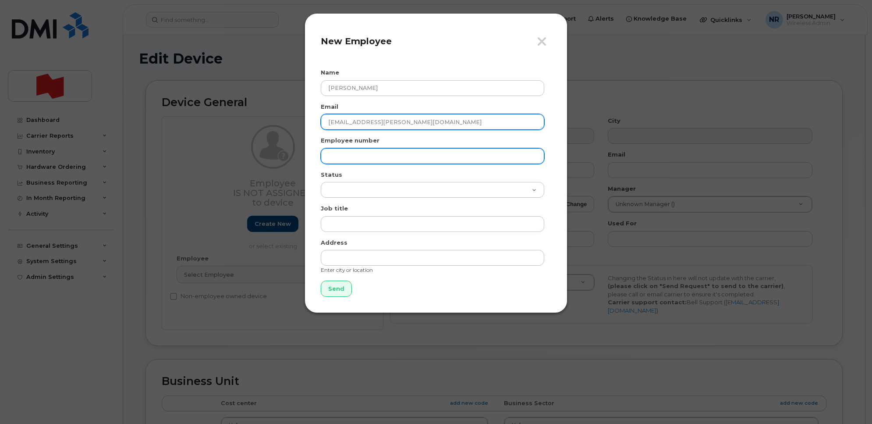
type input "franceska.bedard@bnc.ca"
click at [344, 156] on input "text" at bounding box center [433, 156] width 224 height 16
paste input "franceska.bedard@bnc.ca"
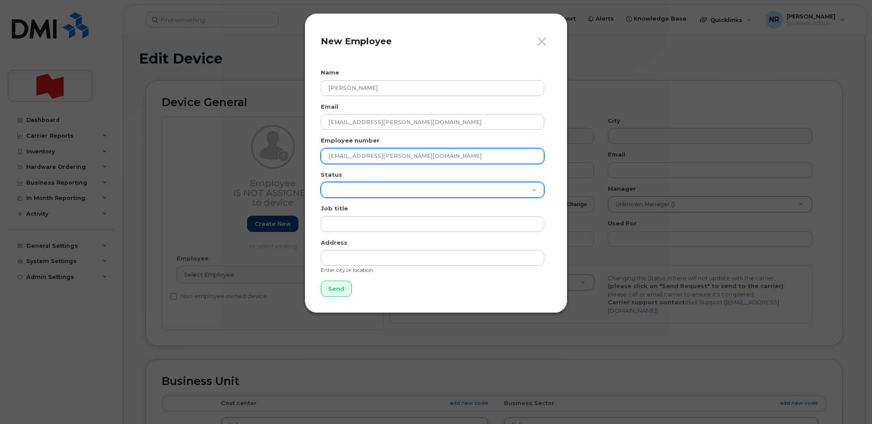
type input "franceska.bedard@bnc.ca"
click at [342, 183] on select "Active On-Leave Long Term Short Term Maternity Leave Temp Layoff Inactive" at bounding box center [433, 190] width 224 height 16
select select "active"
click at [321, 182] on select "Active On-Leave Long Term Short Term Maternity Leave Temp Layoff Inactive" at bounding box center [433, 190] width 224 height 16
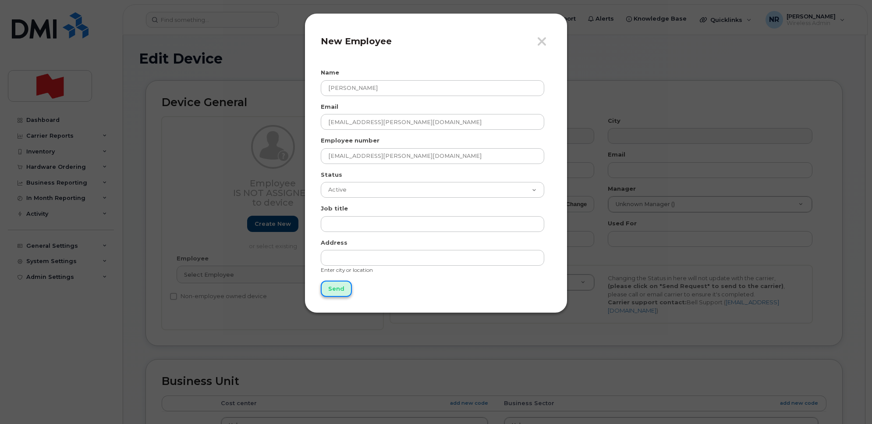
click at [331, 290] on input "Send" at bounding box center [336, 289] width 31 height 16
type input "Send"
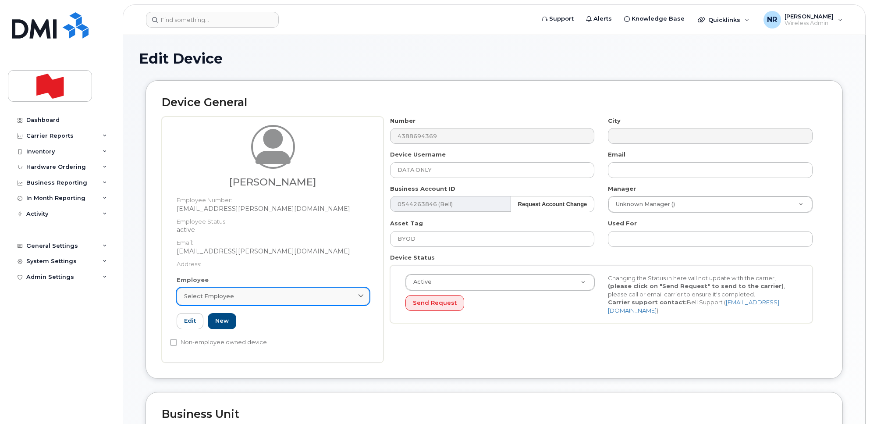
click at [220, 295] on span "Select employee" at bounding box center [209, 296] width 50 height 8
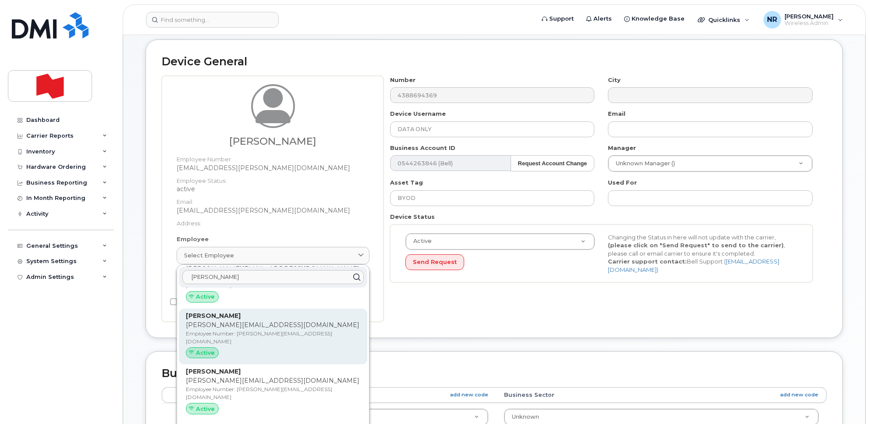
scroll to position [164, 0]
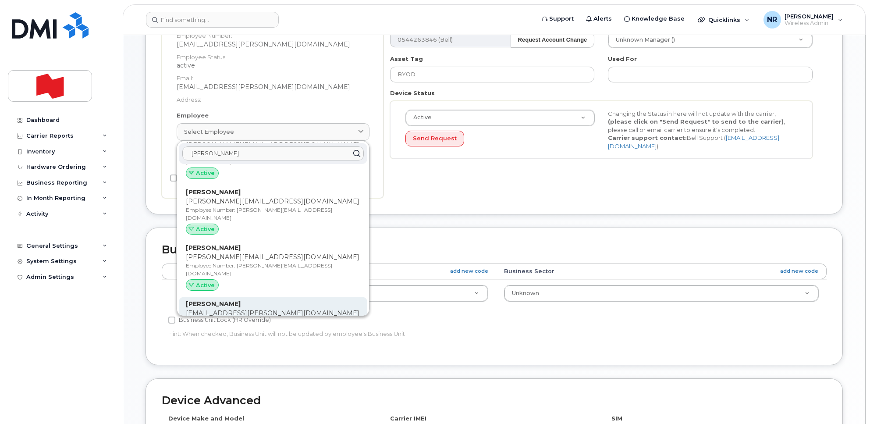
type input "frances"
click at [246, 299] on p "Franceska Bedard" at bounding box center [273, 303] width 174 height 9
type input "franceska.bedard@bnc.ca"
type input "Franceska Bedard"
type input "franceska.bedard@bnc.ca"
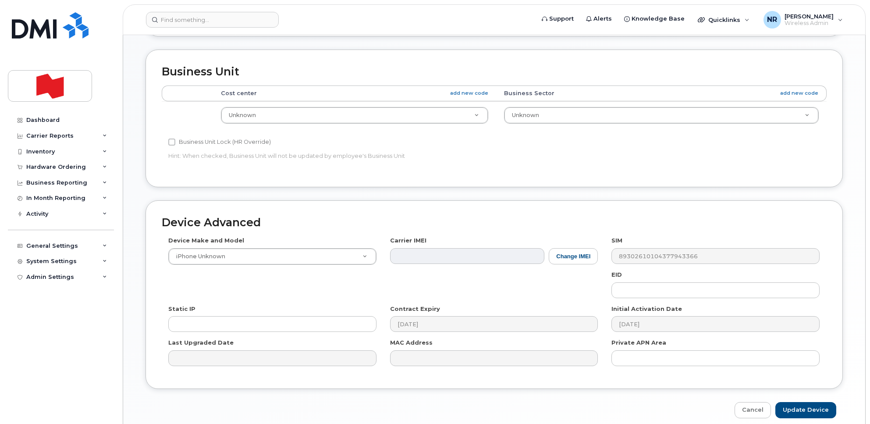
scroll to position [373, 0]
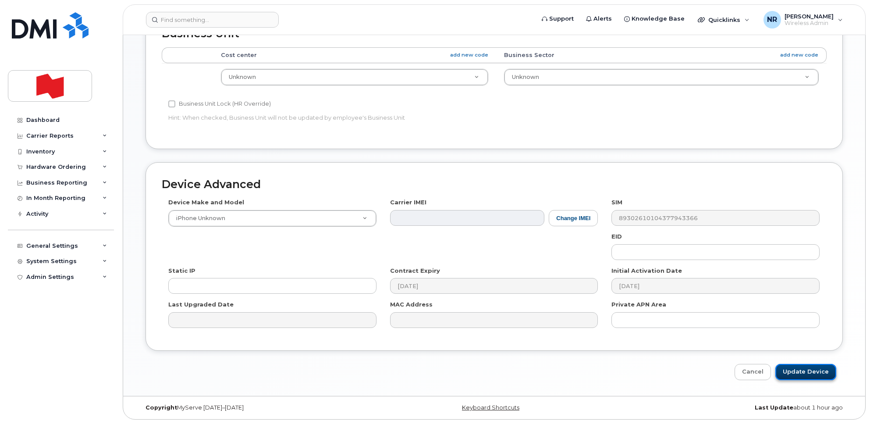
click at [799, 374] on input "Update Device" at bounding box center [805, 372] width 61 height 16
type input "Saving..."
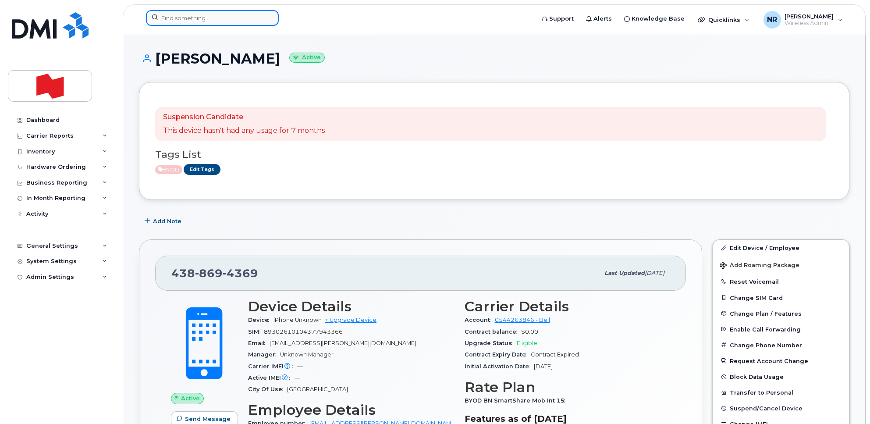
click at [210, 18] on input at bounding box center [212, 18] width 133 height 16
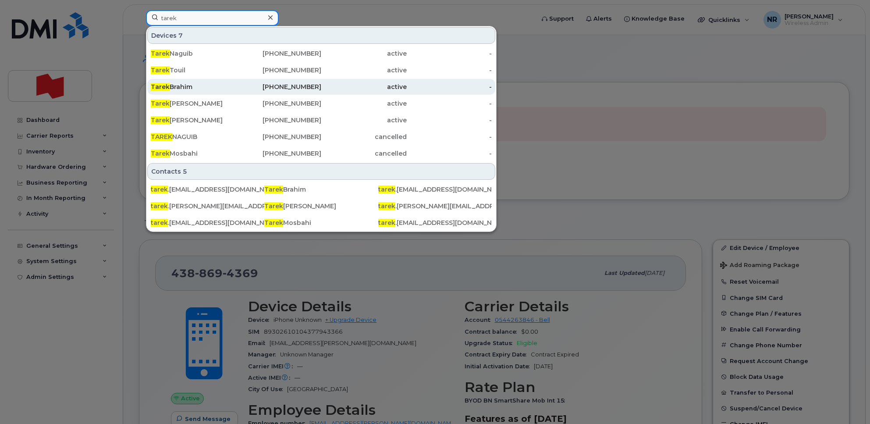
type input "tarek"
drag, startPoint x: 169, startPoint y: 88, endPoint x: 406, endPoint y: 84, distance: 237.2
click at [169, 88] on div "Tarek Brahim" at bounding box center [193, 86] width 85 height 9
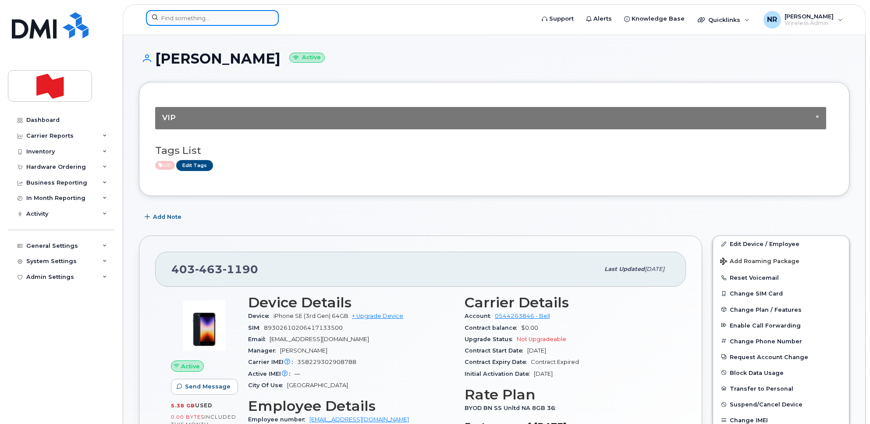
click at [202, 16] on input at bounding box center [212, 18] width 133 height 16
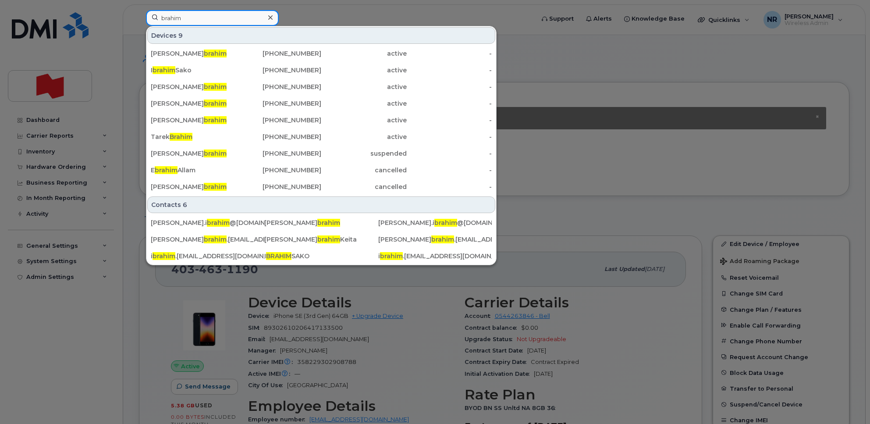
type input "brahim"
drag, startPoint x: 270, startPoint y: 18, endPoint x: 280, endPoint y: 47, distance: 30.5
click at [270, 18] on icon at bounding box center [270, 17] width 4 height 4
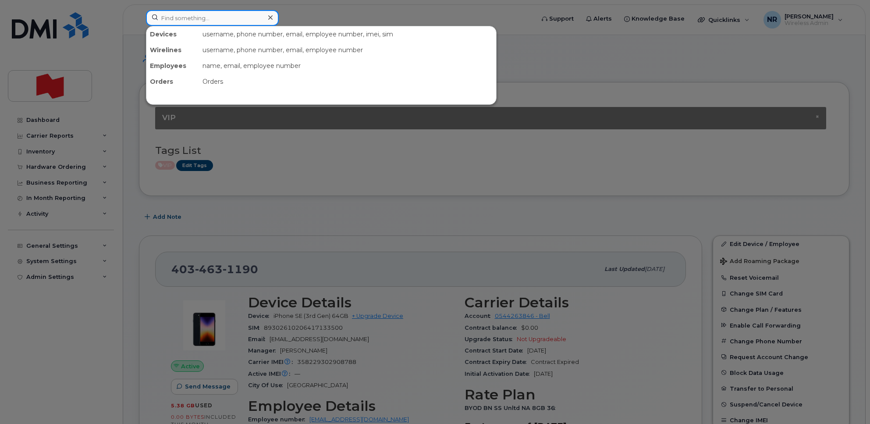
click at [218, 17] on input at bounding box center [212, 18] width 133 height 16
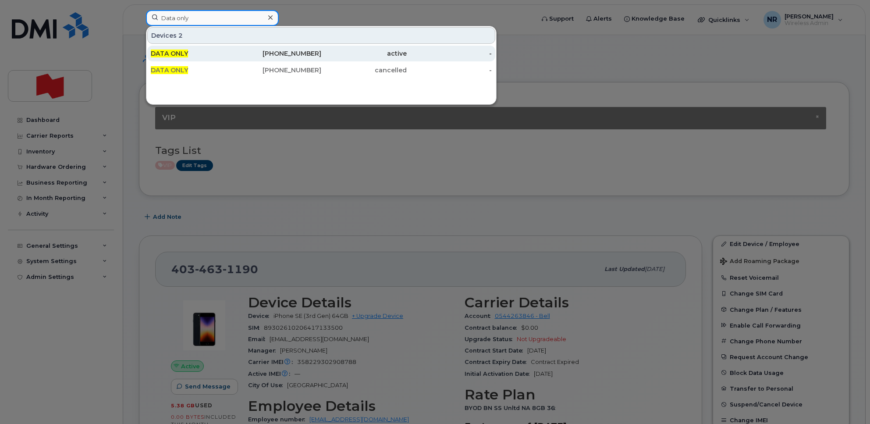
type input "Data only"
click at [174, 53] on span "DATA ONLY" at bounding box center [169, 54] width 37 height 8
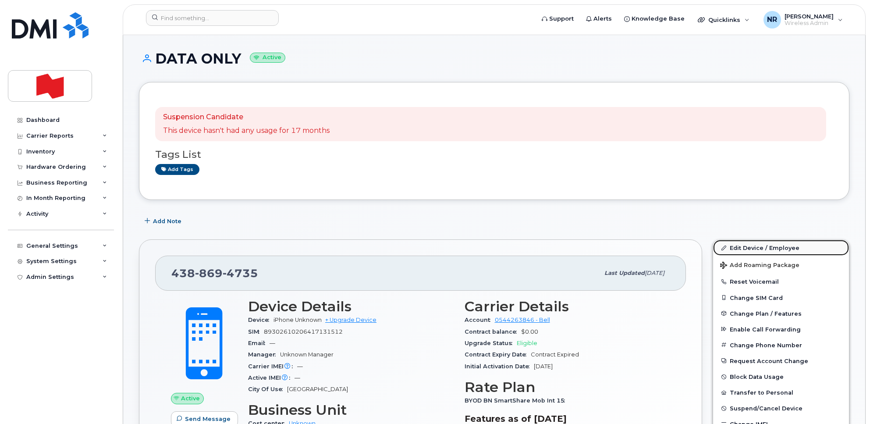
click at [748, 248] on link "Edit Device / Employee" at bounding box center [781, 248] width 136 height 16
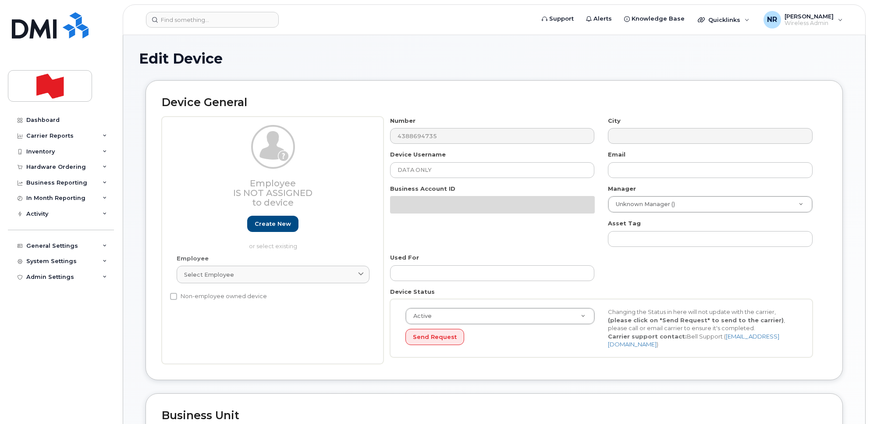
select select "22916206"
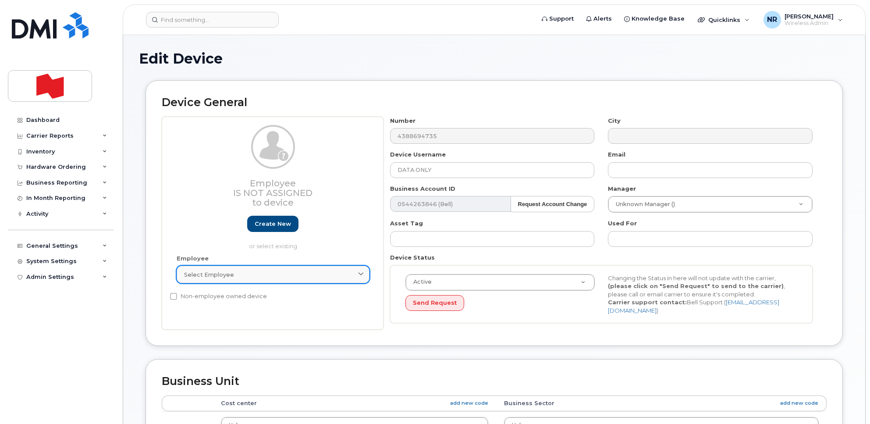
click at [244, 278] on div "Select employee" at bounding box center [273, 274] width 178 height 8
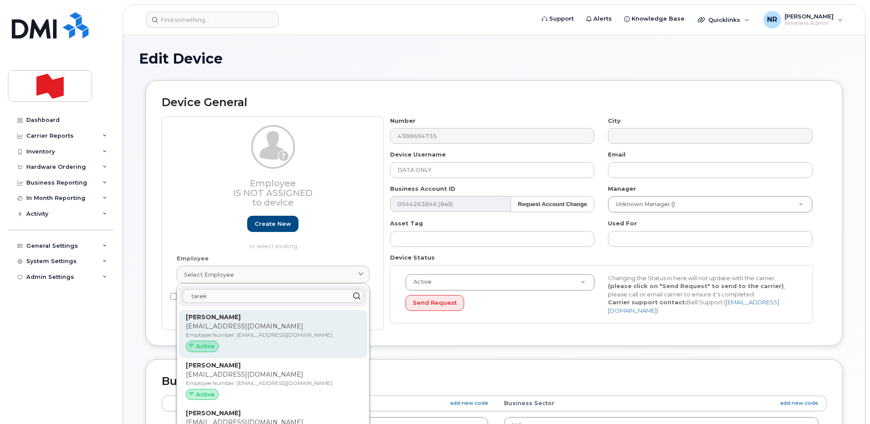
type input "tarek"
click at [220, 335] on p "Employee Number: [EMAIL_ADDRESS][DOMAIN_NAME]" at bounding box center [273, 335] width 174 height 8
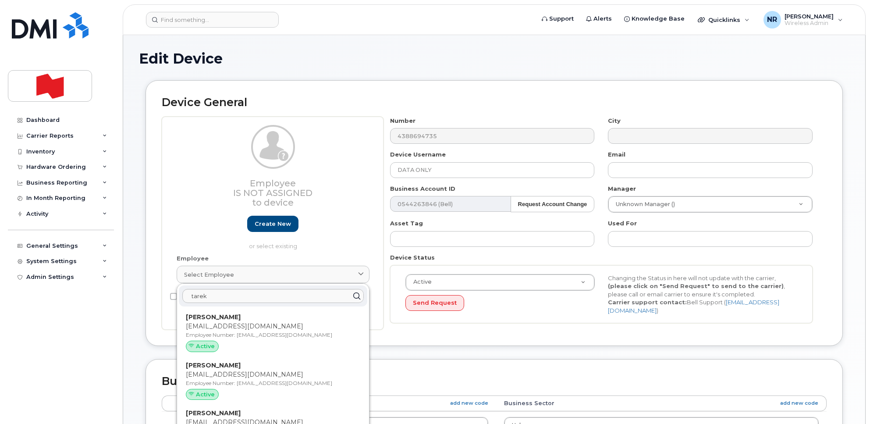
type input "[EMAIL_ADDRESS][DOMAIN_NAME]"
type input "[PERSON_NAME]"
type input "[EMAIL_ADDRESS][DOMAIN_NAME]"
type input "22916314"
select select "22917073"
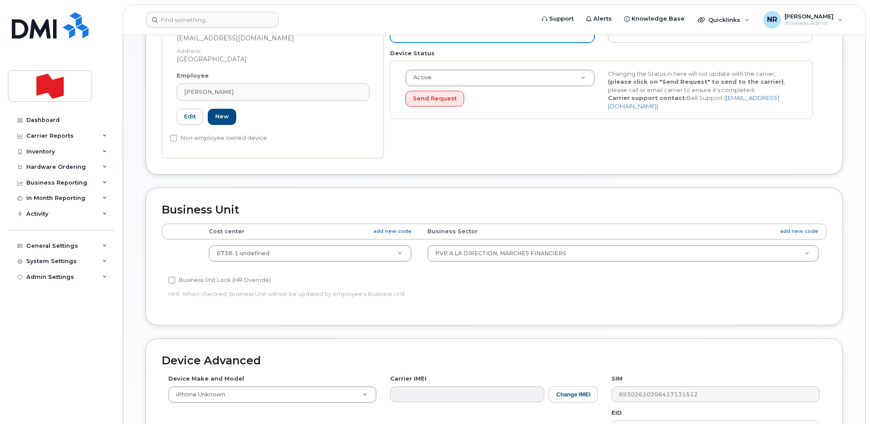
scroll to position [382, 0]
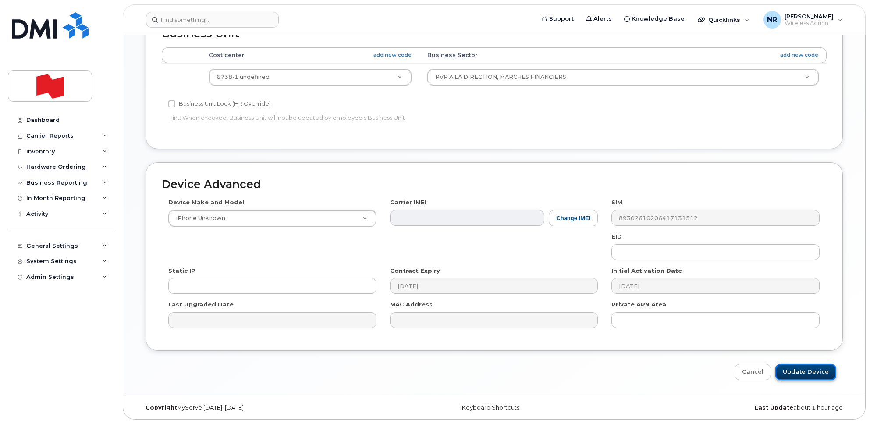
click at [814, 367] on input "Update Device" at bounding box center [805, 372] width 61 height 16
type input "Saving..."
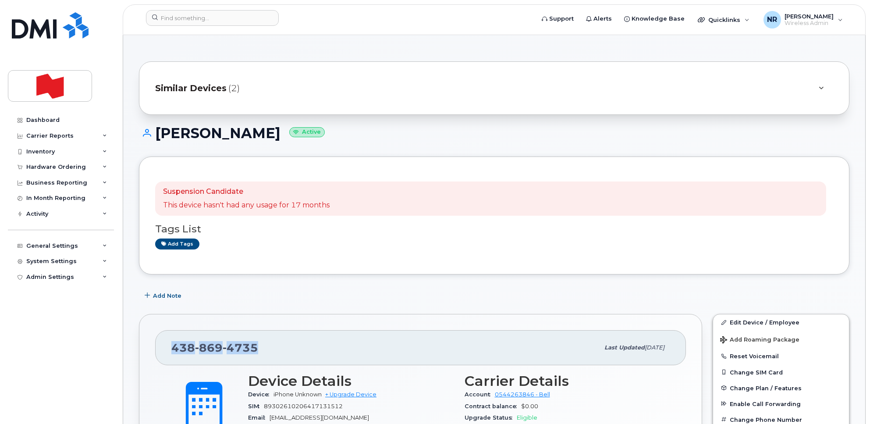
drag, startPoint x: 284, startPoint y: 347, endPoint x: 158, endPoint y: 350, distance: 125.8
click at [158, 350] on div "[PHONE_NUMBER] Last updated [DATE]" at bounding box center [420, 347] width 531 height 35
copy span "[PHONE_NUMBER]"
